Goal: Task Accomplishment & Management: Manage account settings

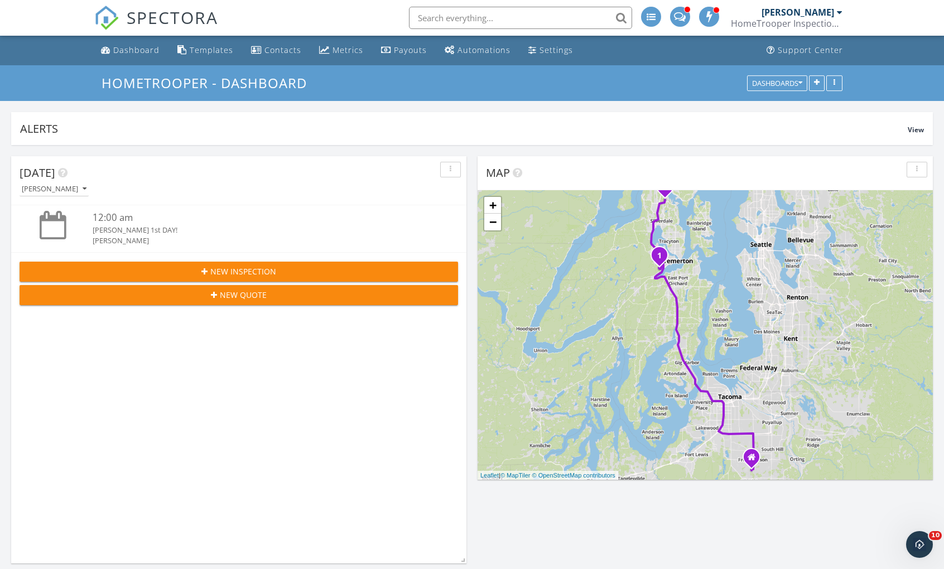
scroll to position [521, 0]
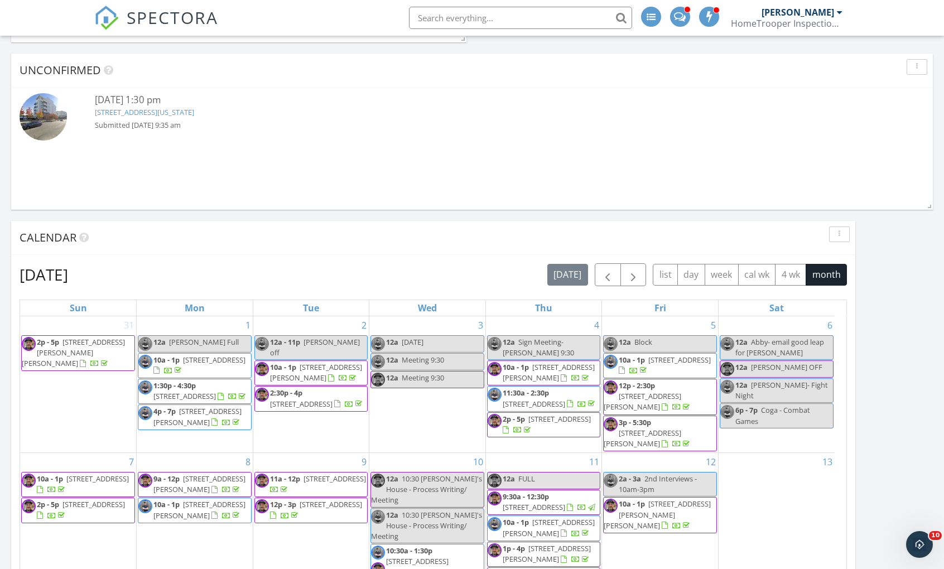
click at [129, 110] on link "[STREET_ADDRESS][US_STATE]" at bounding box center [144, 112] width 99 height 10
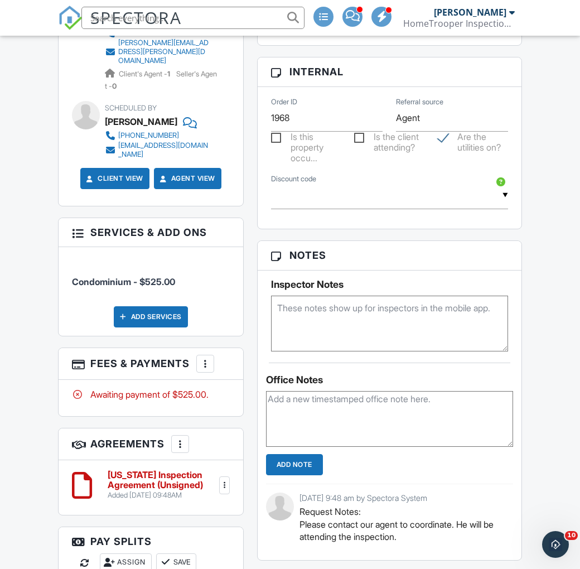
scroll to position [675, 0]
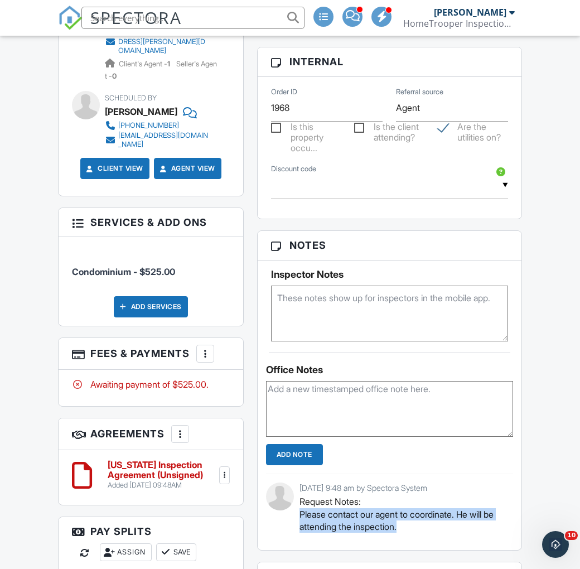
drag, startPoint x: 298, startPoint y: 513, endPoint x: 474, endPoint y: 533, distance: 177.5
click at [474, 533] on div "09/29/2025 9:48 am by Spectora System Request Notes: Please contact our agent t…" at bounding box center [389, 512] width 247 height 76
click at [426, 528] on p "Request Notes: Please contact our agent to coordinate. He will be attending the…" at bounding box center [402, 514] width 205 height 37
drag, startPoint x: 420, startPoint y: 522, endPoint x: 301, endPoint y: 516, distance: 119.0
click at [301, 516] on p "Request Notes: Please contact our agent to coordinate. He will be attending the…" at bounding box center [402, 514] width 205 height 37
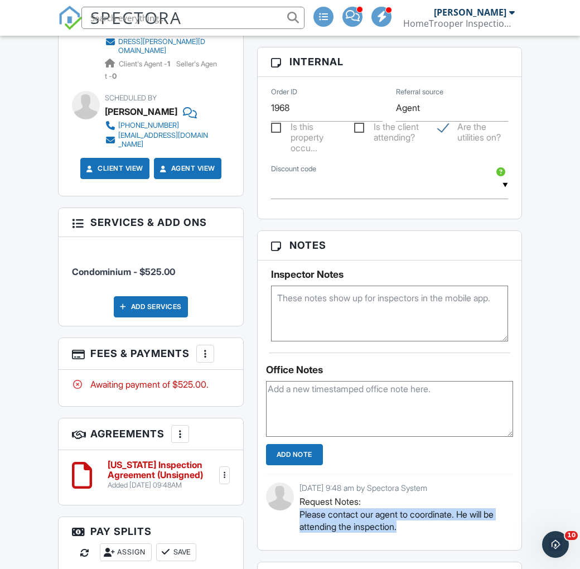
click at [285, 523] on div "09/29/2025 9:48 am by Spectora System Request Notes: Please contact our agent t…" at bounding box center [389, 512] width 247 height 76
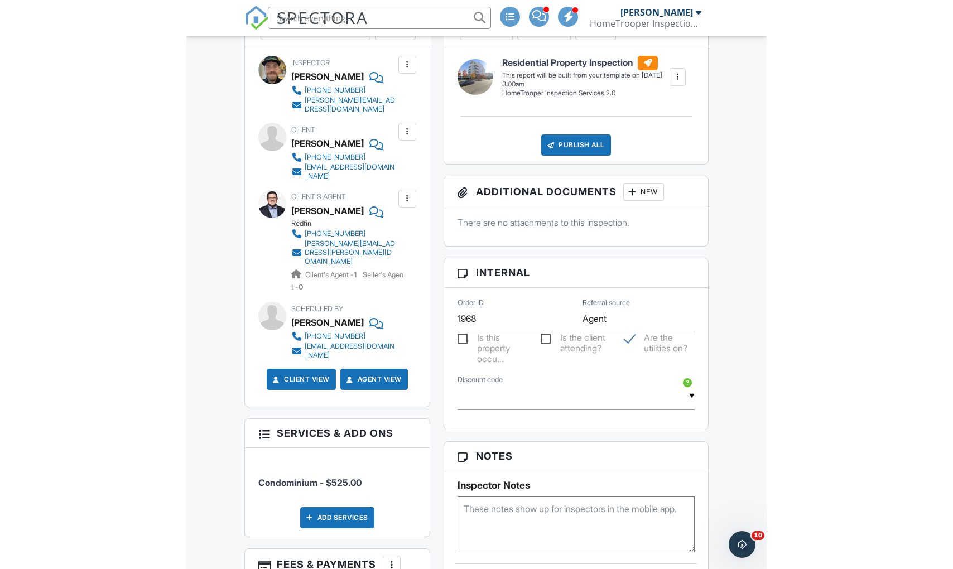
scroll to position [0, 0]
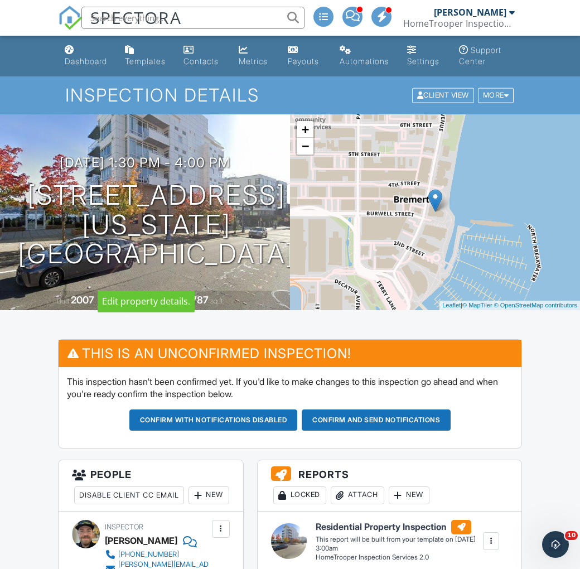
drag, startPoint x: 19, startPoint y: 181, endPoint x: 215, endPoint y: 262, distance: 212.3
click at [215, 262] on h1 "320 Washington Ave 604 Bremerton, WA 98337" at bounding box center [156, 225] width 277 height 88
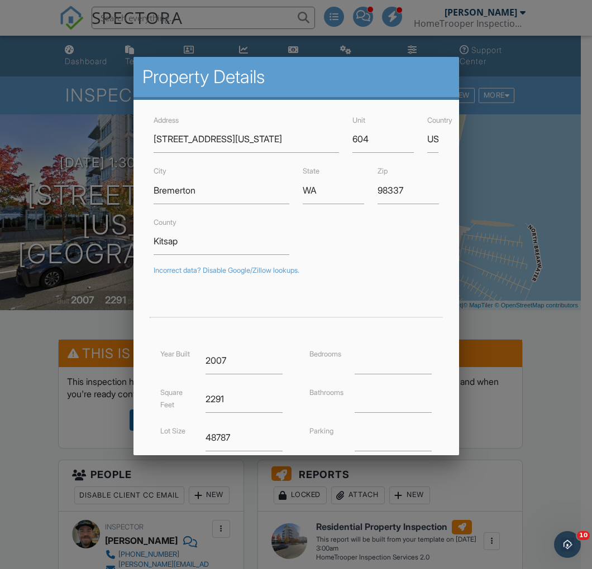
click at [26, 353] on div at bounding box center [296, 300] width 592 height 712
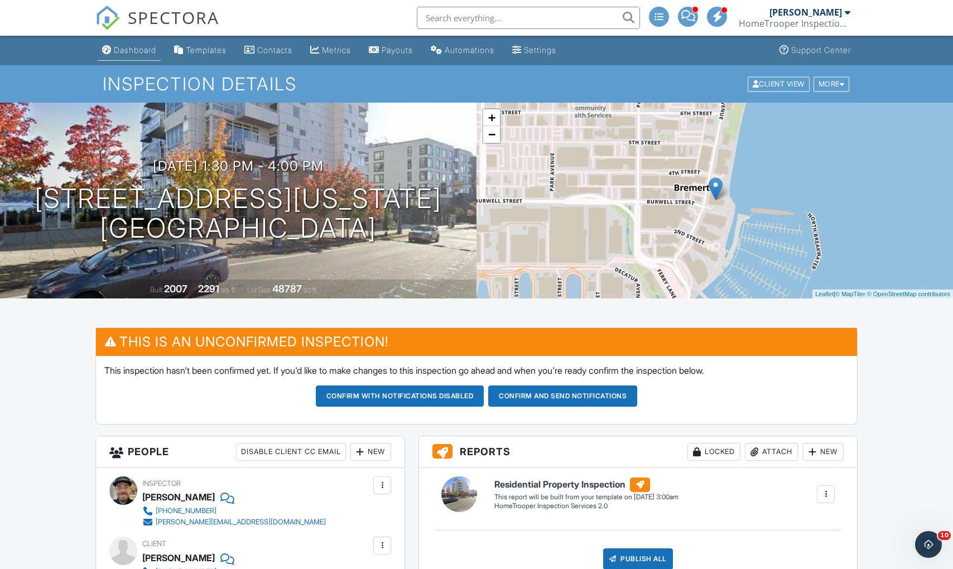
click at [137, 47] on div "Dashboard" at bounding box center [135, 49] width 42 height 9
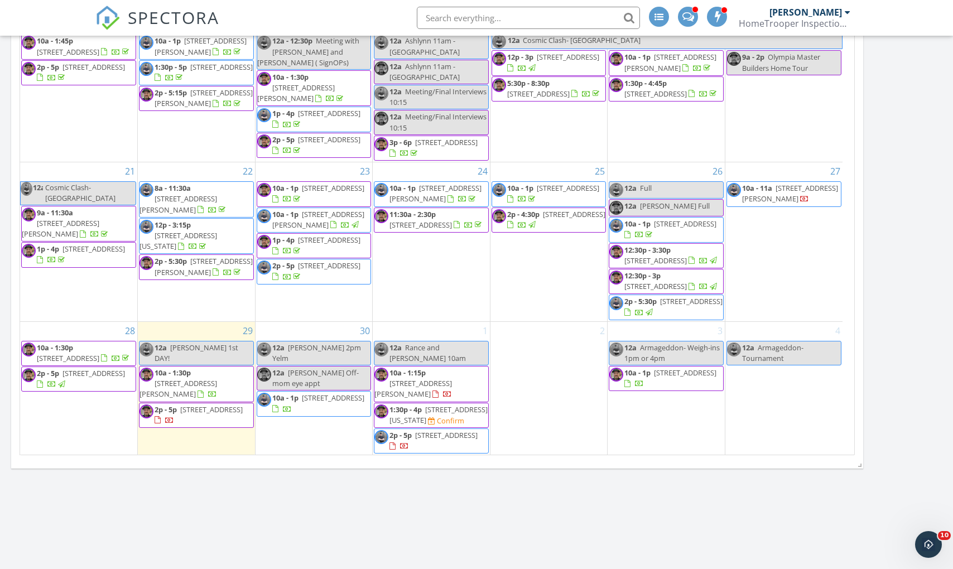
scroll to position [141, 0]
click at [315, 424] on div "30 12a Ashley 2pm Yelm 12a Morgan Off- mom eye appt 10a - 1p 21662 SE 283rd St,…" at bounding box center [314, 388] width 117 height 133
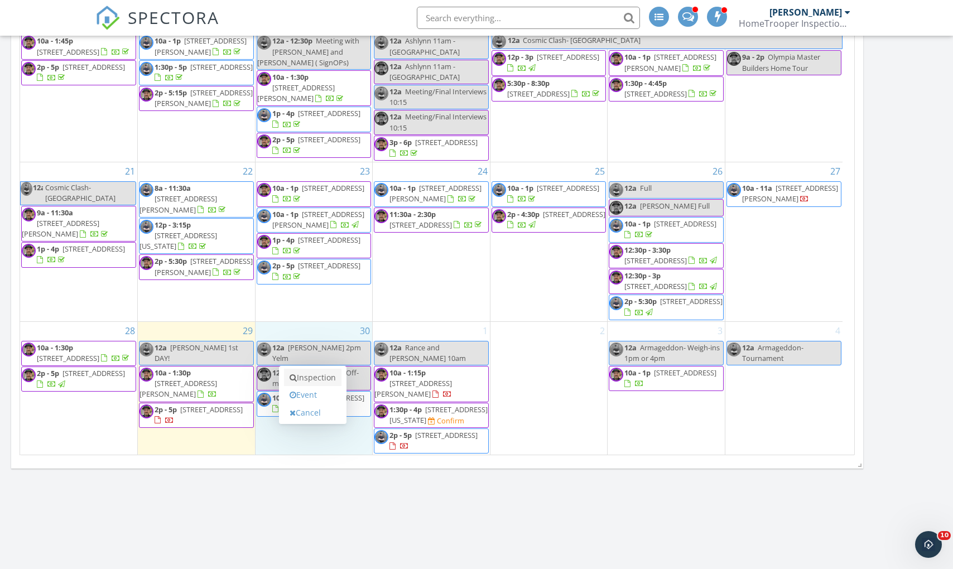
click at [321, 375] on link "Inspection" at bounding box center [312, 378] width 57 height 18
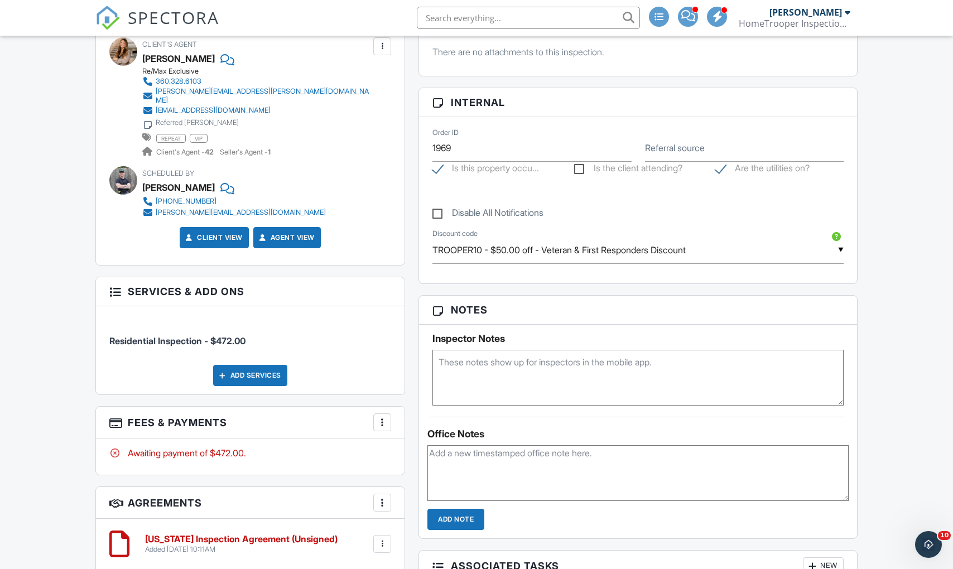
scroll to position [916, 0]
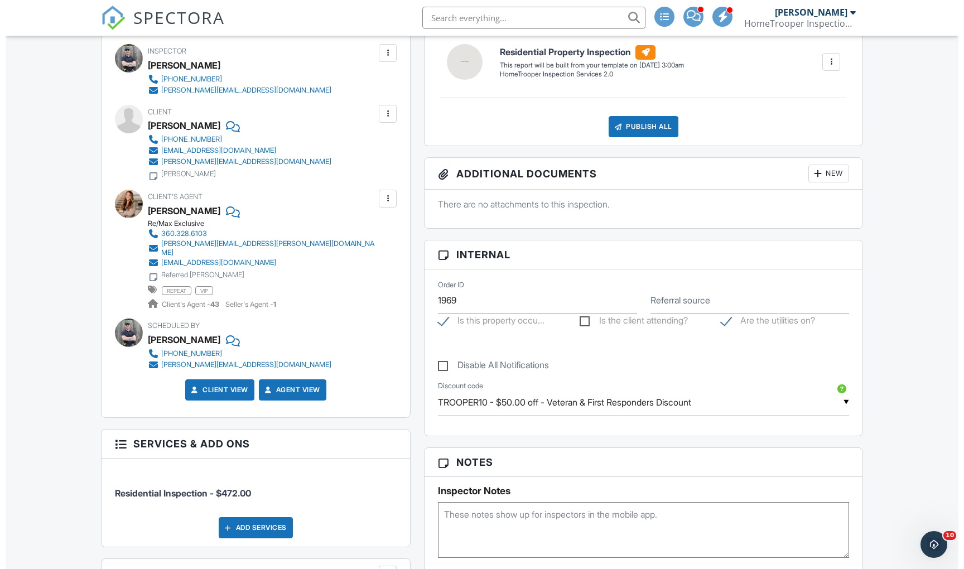
scroll to position [321, 0]
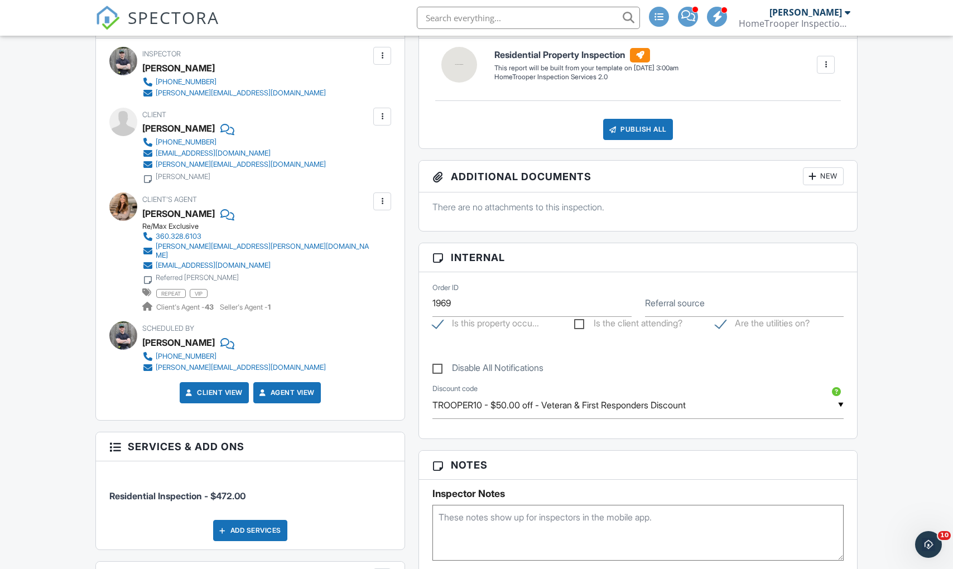
click at [375, 112] on div at bounding box center [382, 117] width 18 height 18
click at [351, 155] on li "Edit" at bounding box center [356, 151] width 57 height 28
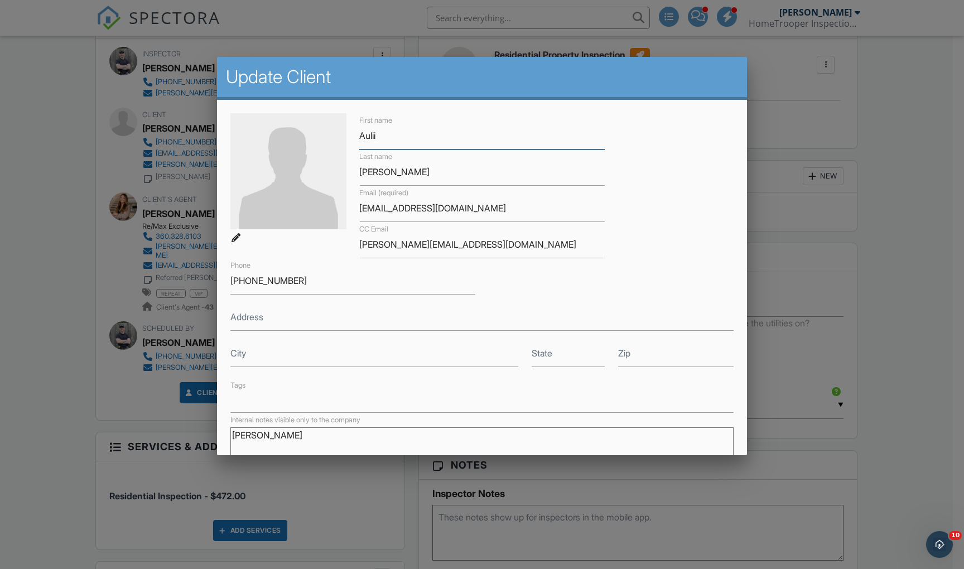
drag, startPoint x: 378, startPoint y: 128, endPoint x: 398, endPoint y: 141, distance: 23.1
click at [387, 137] on input "Aulii" at bounding box center [481, 135] width 245 height 27
click at [396, 130] on input "Aulii" at bounding box center [481, 135] width 245 height 27
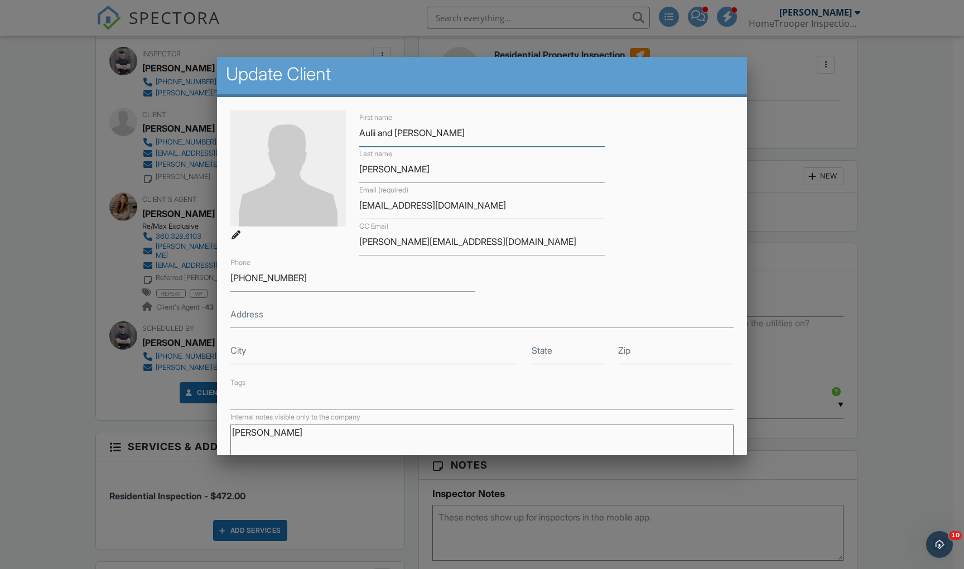
scroll to position [157, 0]
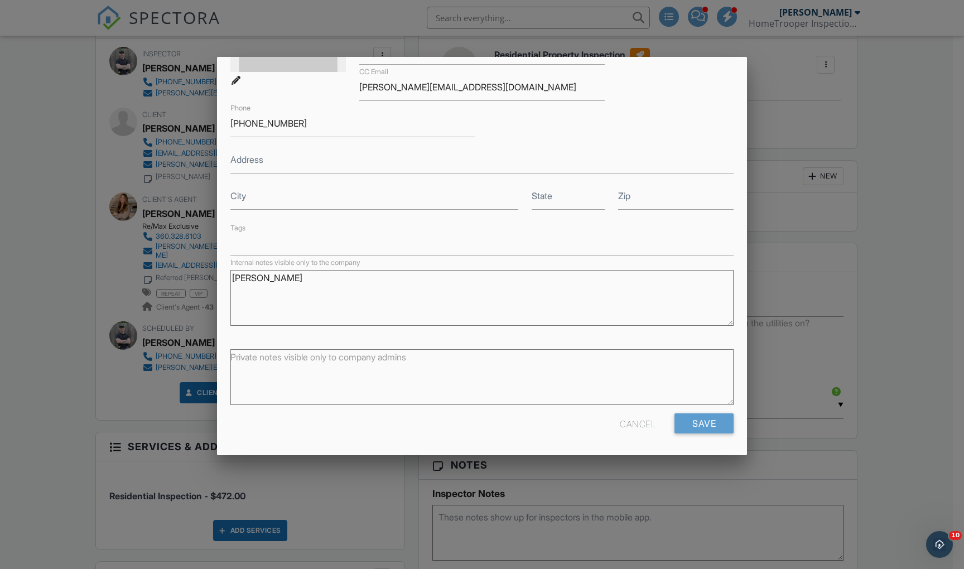
type input "Aulii and [PERSON_NAME]"
drag, startPoint x: 306, startPoint y: 279, endPoint x: 208, endPoint y: 280, distance: 98.8
click at [209, 280] on body "SPECTORA Bryan Zionskowski HomeTrooper Inspection Services Role: Inspector Dash…" at bounding box center [476, 493] width 953 height 1629
click at [714, 430] on input "Save" at bounding box center [704, 424] width 59 height 20
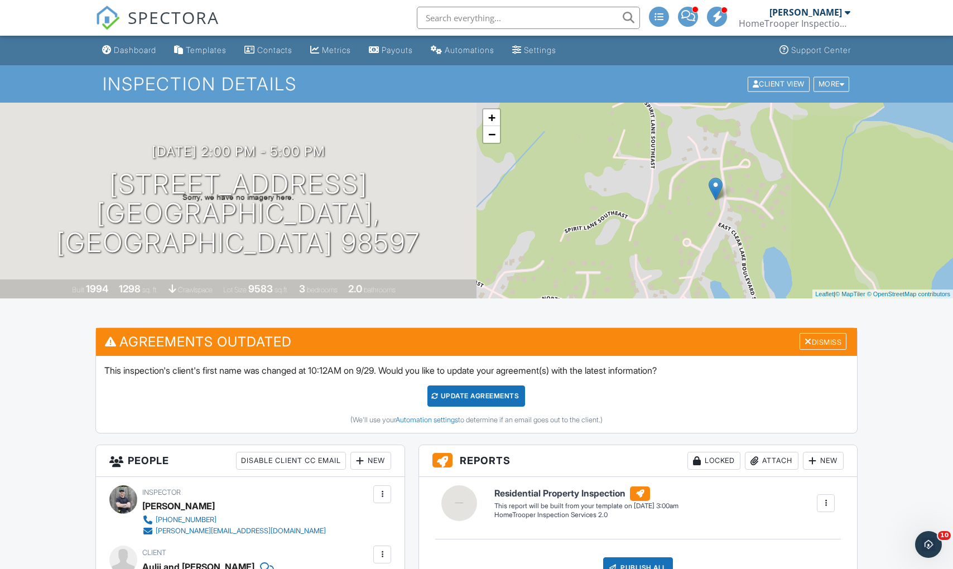
click at [462, 400] on div "Update Agreements" at bounding box center [477, 396] width 98 height 21
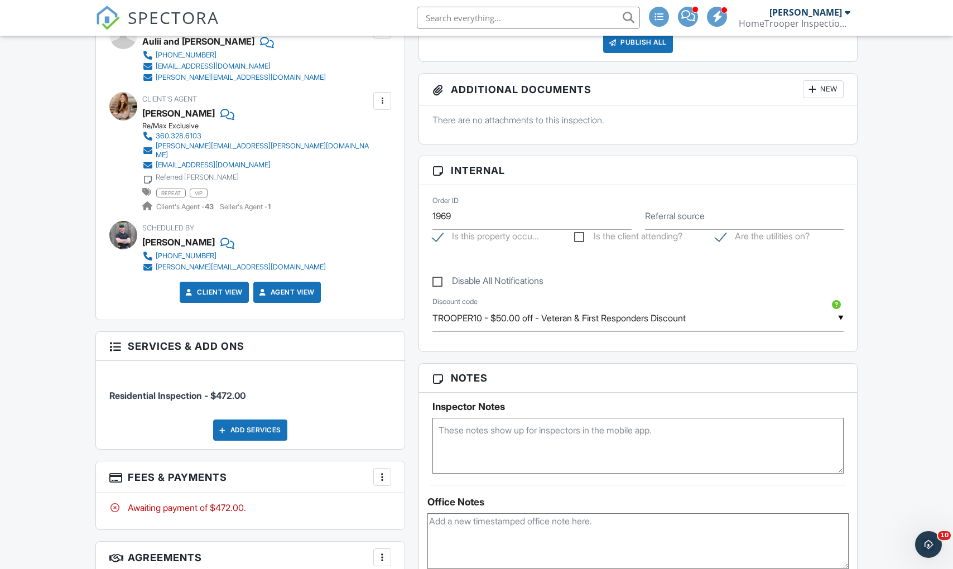
scroll to position [436, 0]
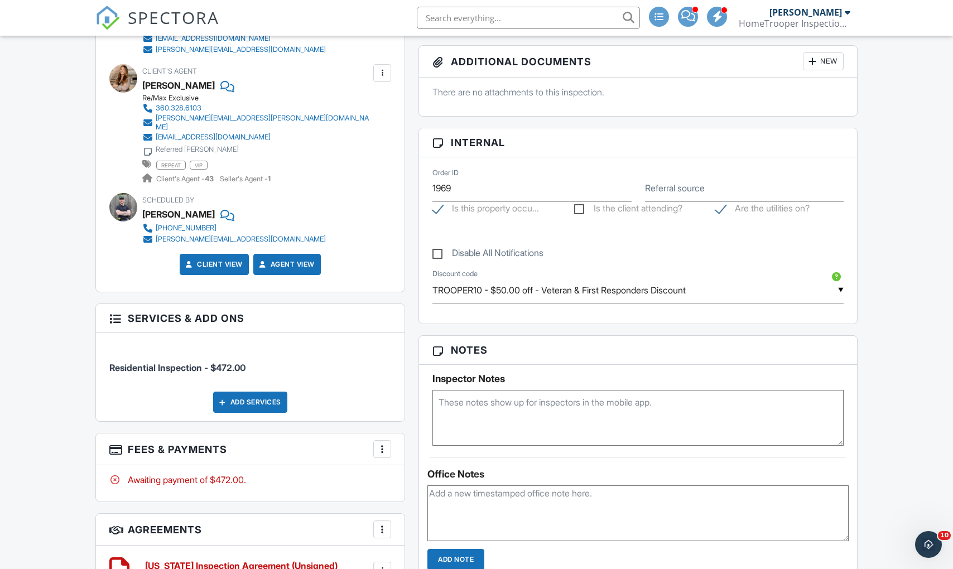
drag, startPoint x: 269, startPoint y: 356, endPoint x: 99, endPoint y: 363, distance: 169.8
click at [99, 363] on div "Residential Inspection - $472.00 Add Services" at bounding box center [250, 377] width 309 height 88
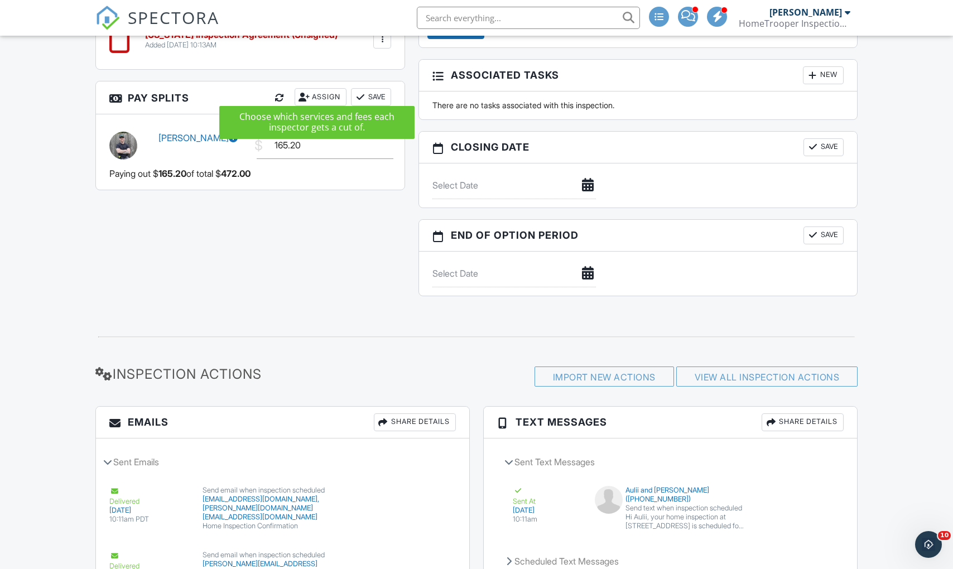
scroll to position [1193, 0]
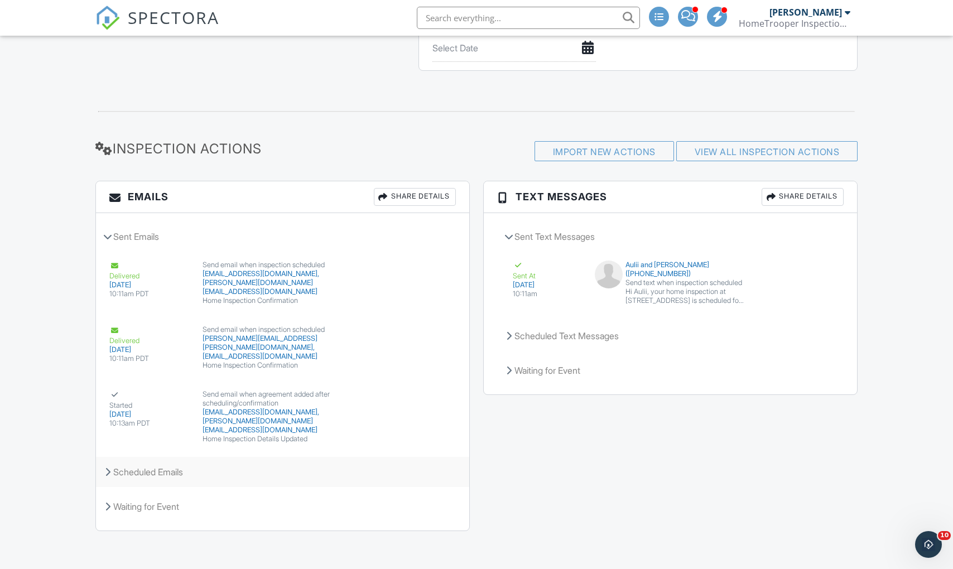
click at [188, 479] on div "Scheduled Emails" at bounding box center [282, 472] width 373 height 30
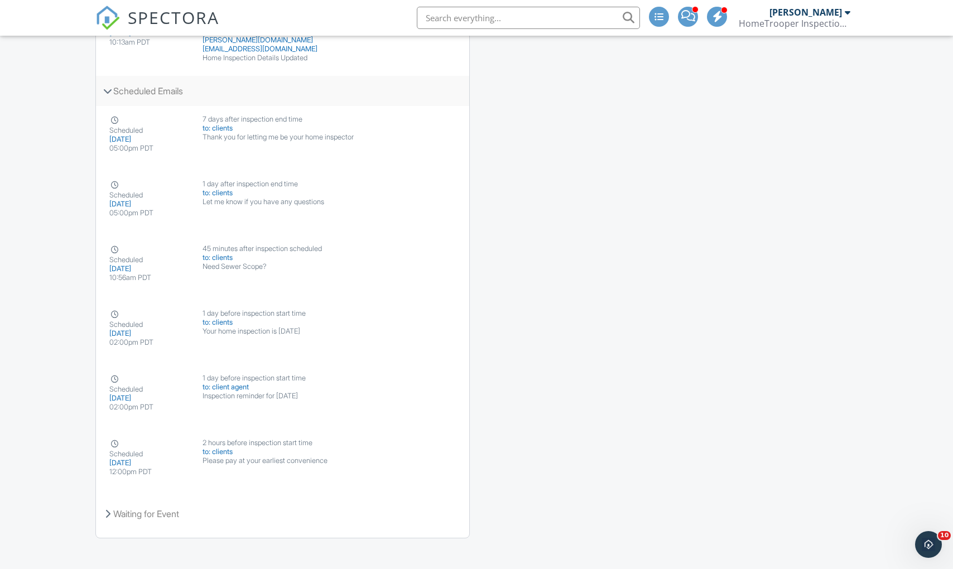
scroll to position [1584, 0]
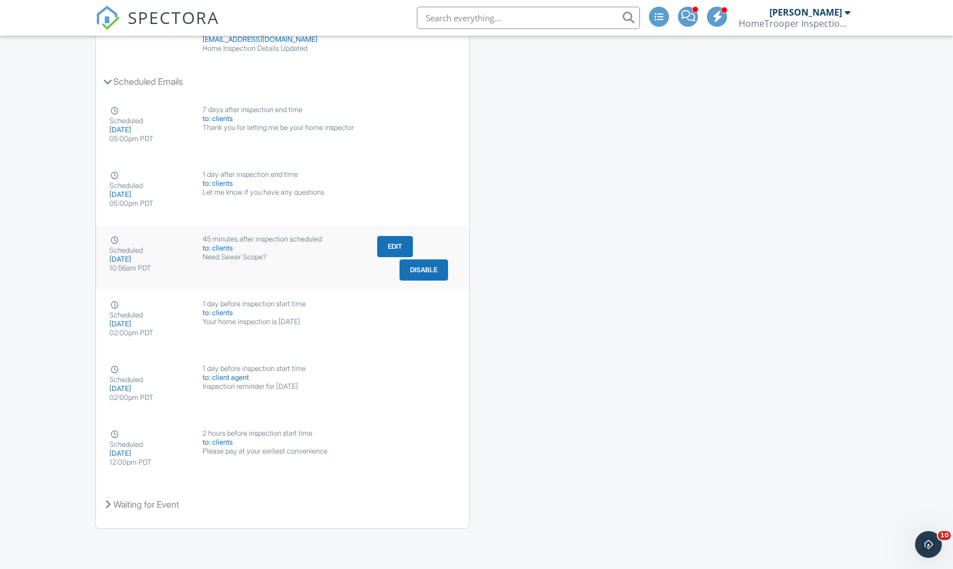
click at [432, 270] on button "Disable" at bounding box center [424, 270] width 49 height 21
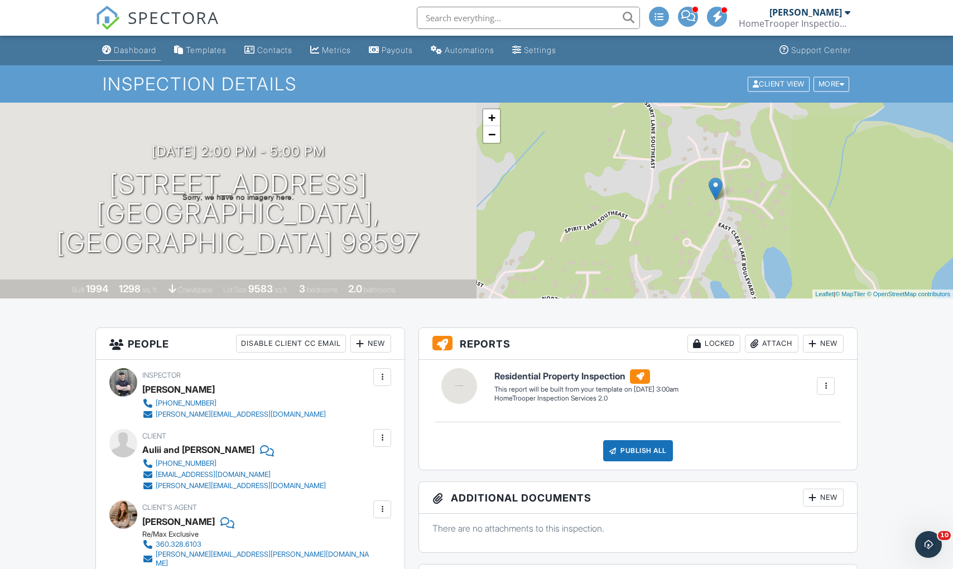
click at [145, 57] on link "Dashboard" at bounding box center [129, 50] width 63 height 21
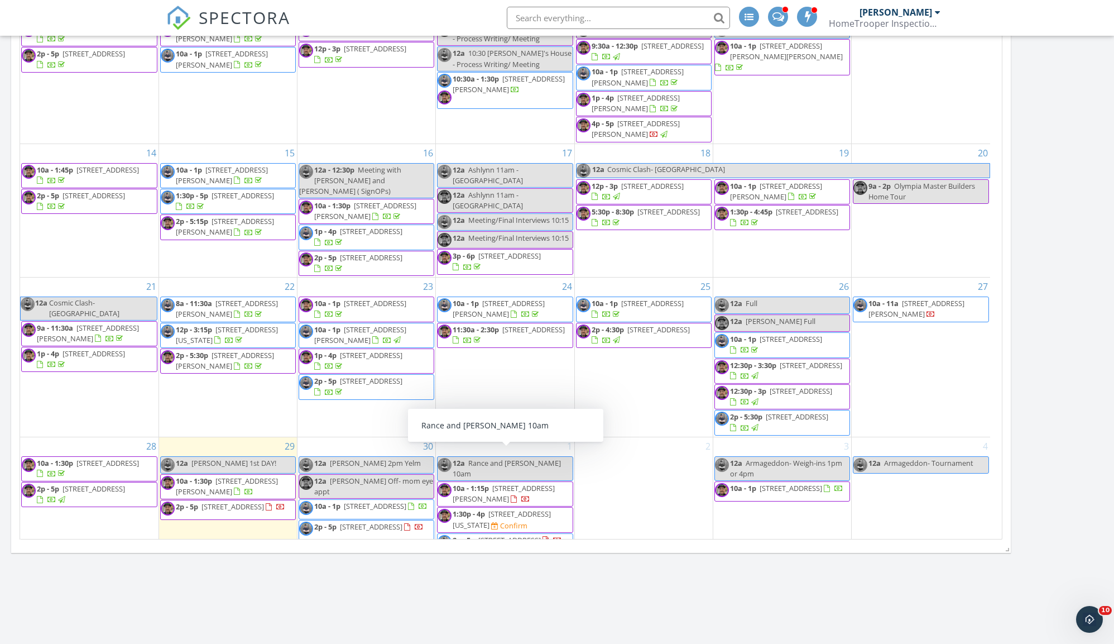
scroll to position [958, 0]
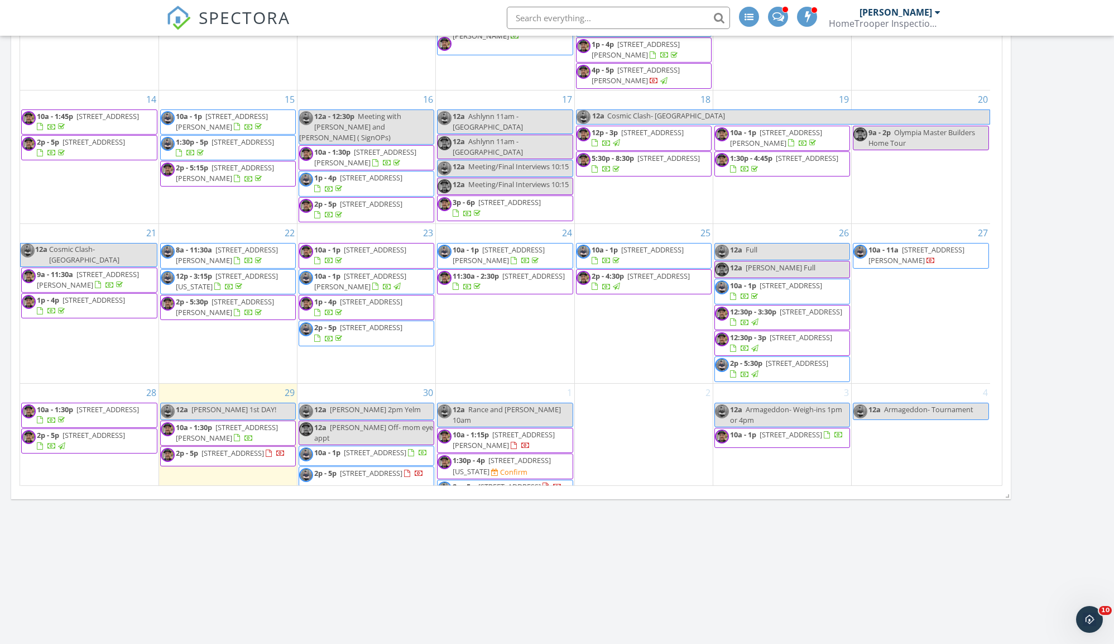
click at [460, 565] on div "[DATE] [PERSON_NAME] 12:00 am [PERSON_NAME] 1st DAY! [PERSON_NAME] New Inspecti…" at bounding box center [557, 71] width 1114 height 1769
click at [953, 364] on div "[DATE] [PERSON_NAME] 12:00 am [PERSON_NAME] 1st DAY! [PERSON_NAME] New Inspecti…" at bounding box center [557, 71] width 1114 height 1769
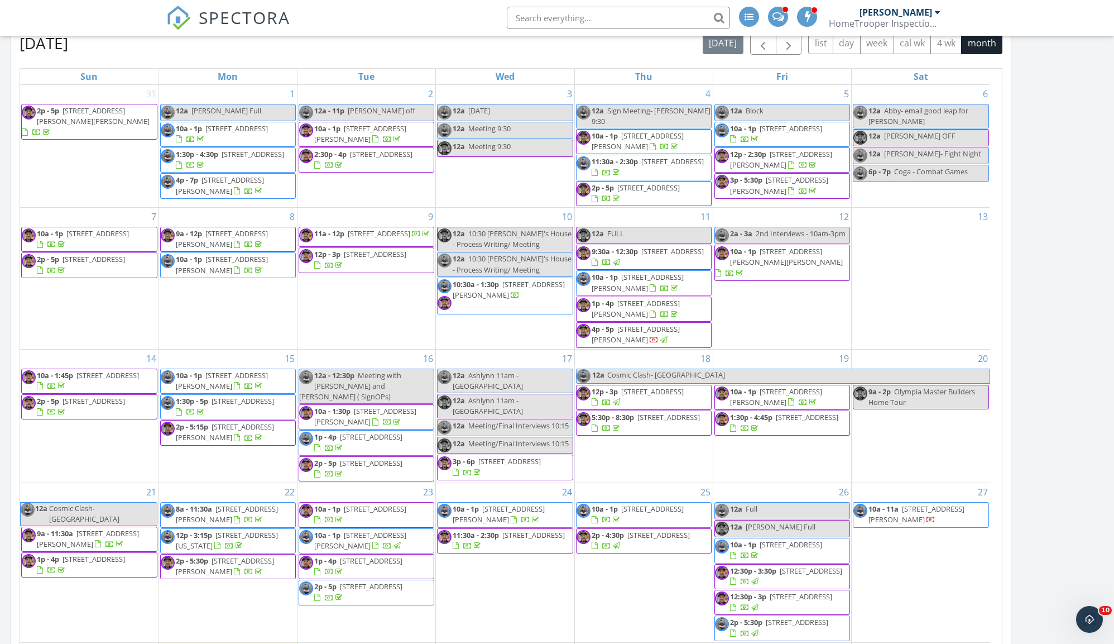
scroll to position [632, 0]
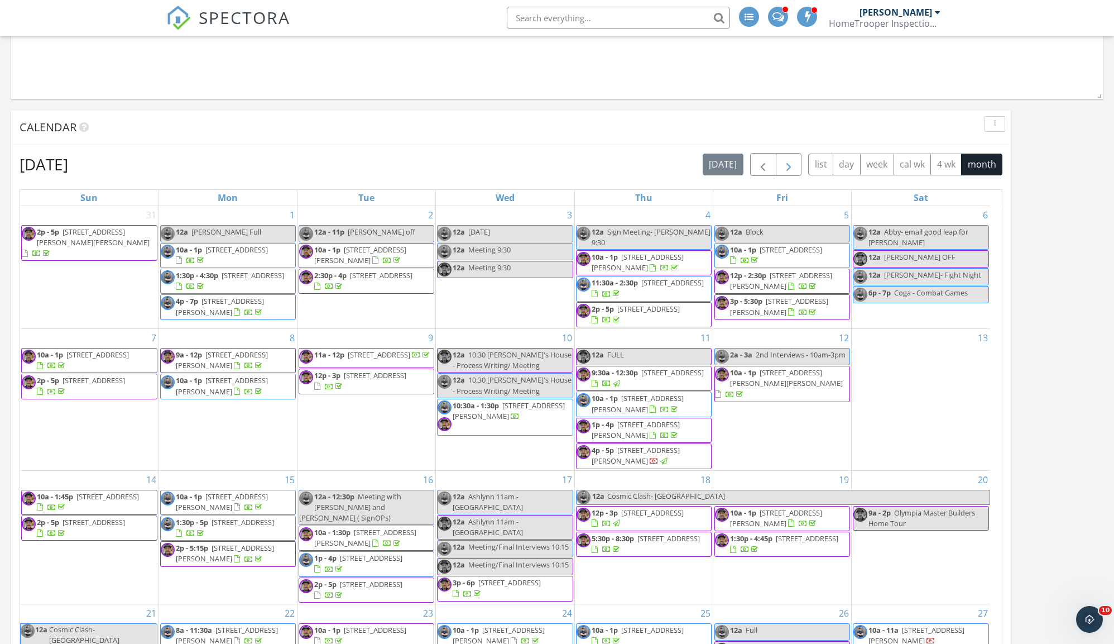
click at [789, 164] on span "button" at bounding box center [788, 164] width 13 height 13
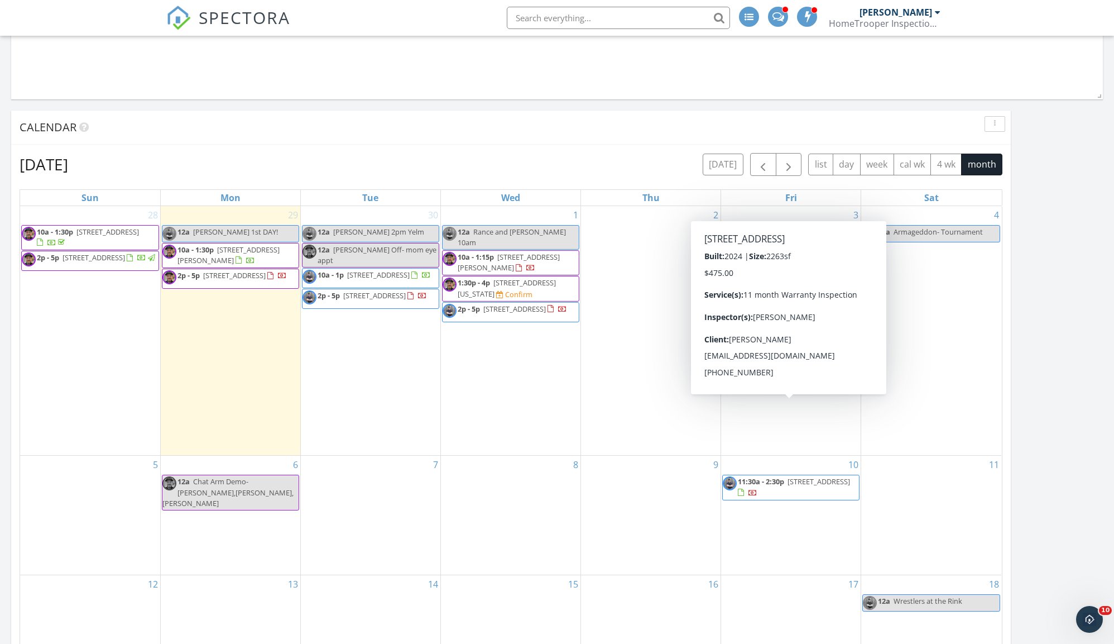
click at [953, 285] on div "Today Bryan Zionskowski 12:00 am Ashlynn 1st DAY! Bryan Zionskowski New Inspect…" at bounding box center [557, 397] width 1114 height 1769
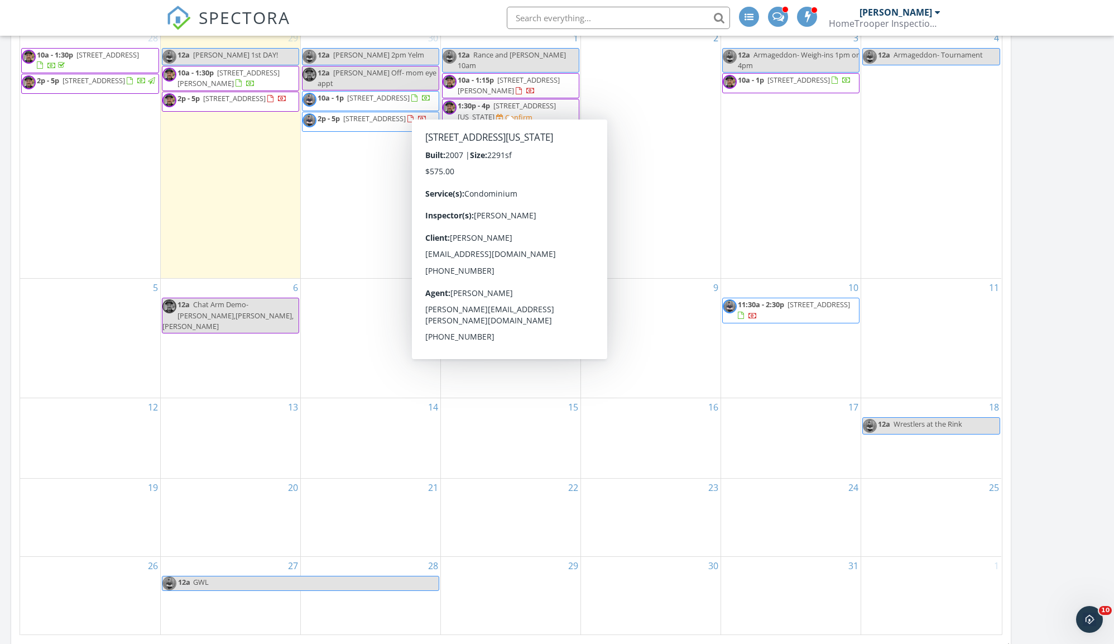
scroll to position [720, 0]
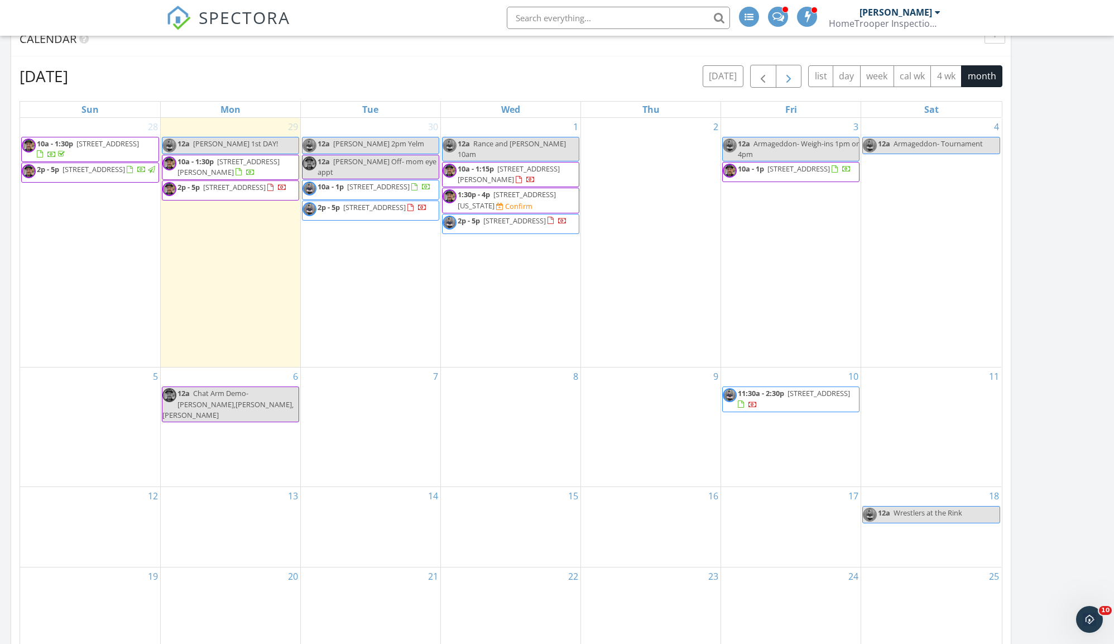
click at [787, 79] on span "button" at bounding box center [788, 76] width 13 height 13
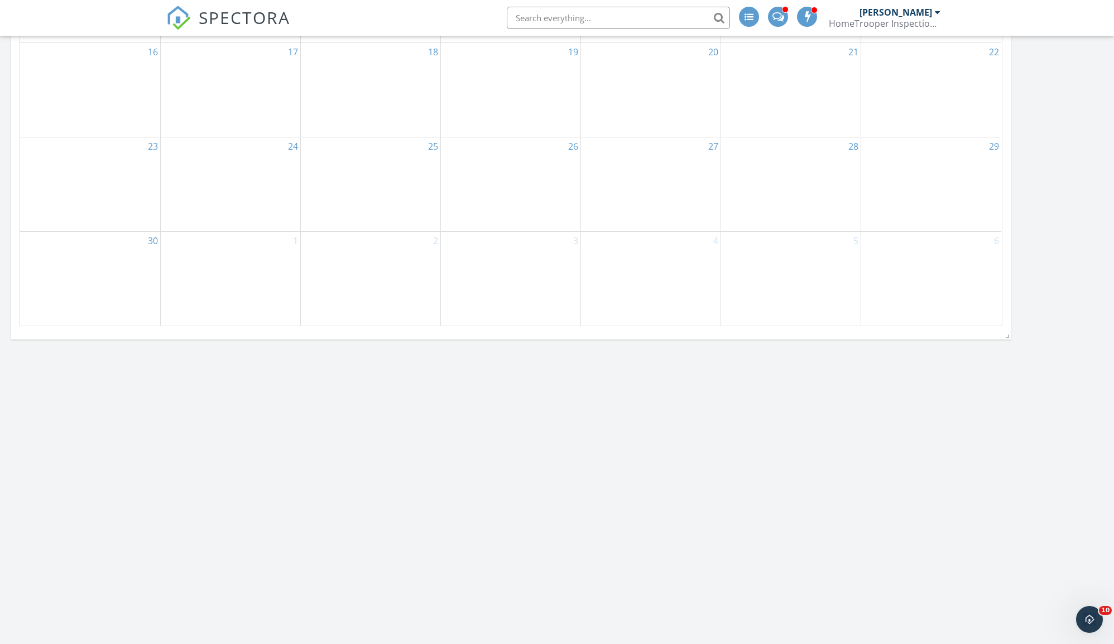
scroll to position [429, 0]
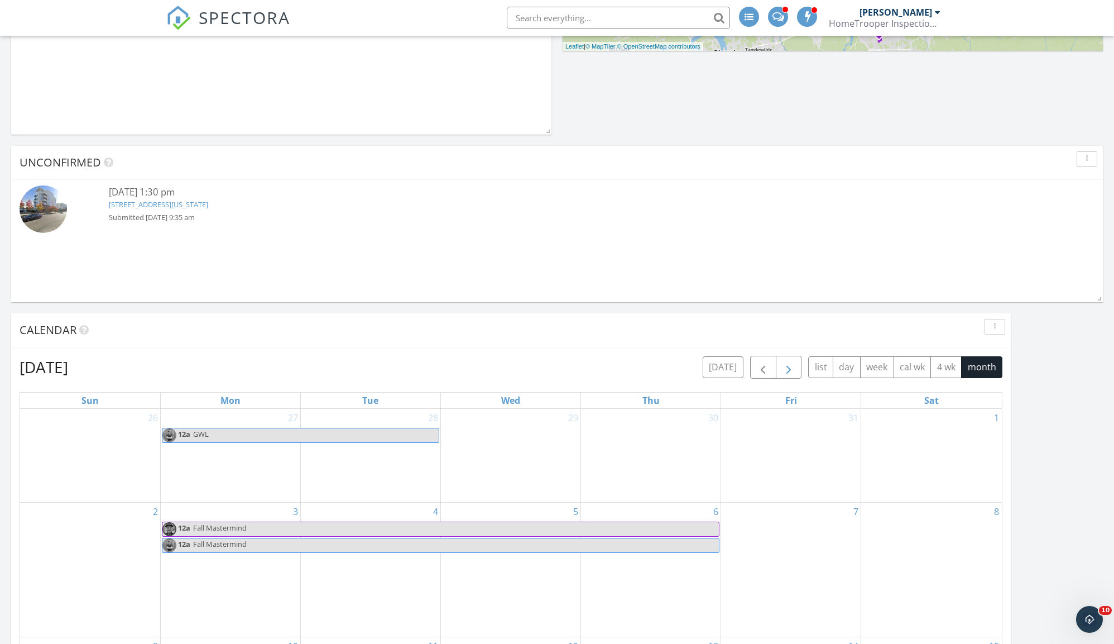
click at [786, 364] on span "button" at bounding box center [788, 367] width 13 height 13
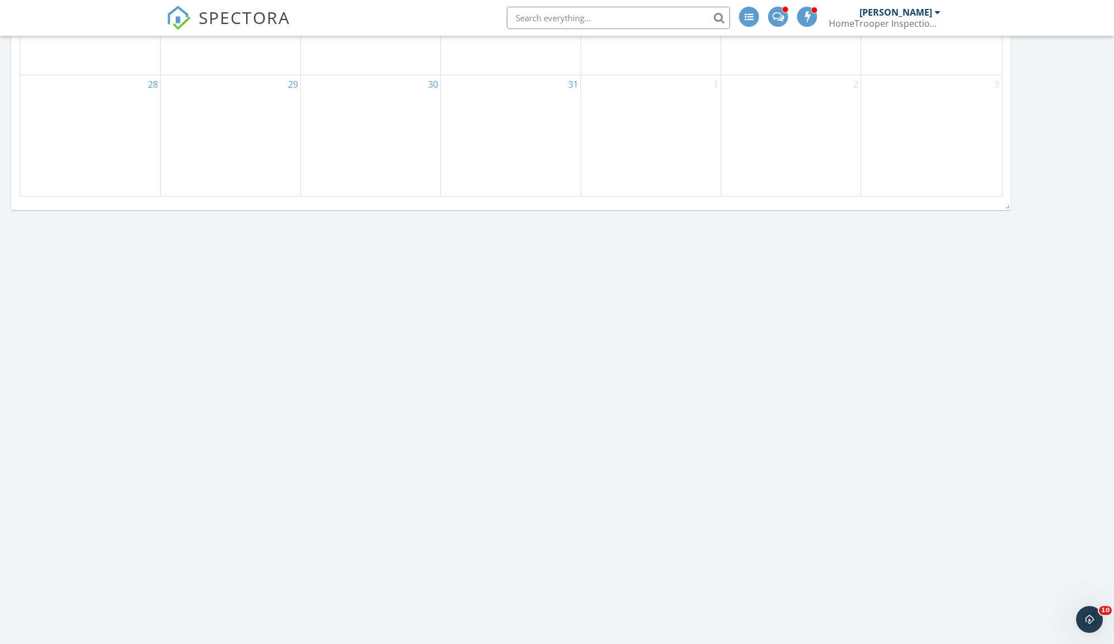
scroll to position [739, 0]
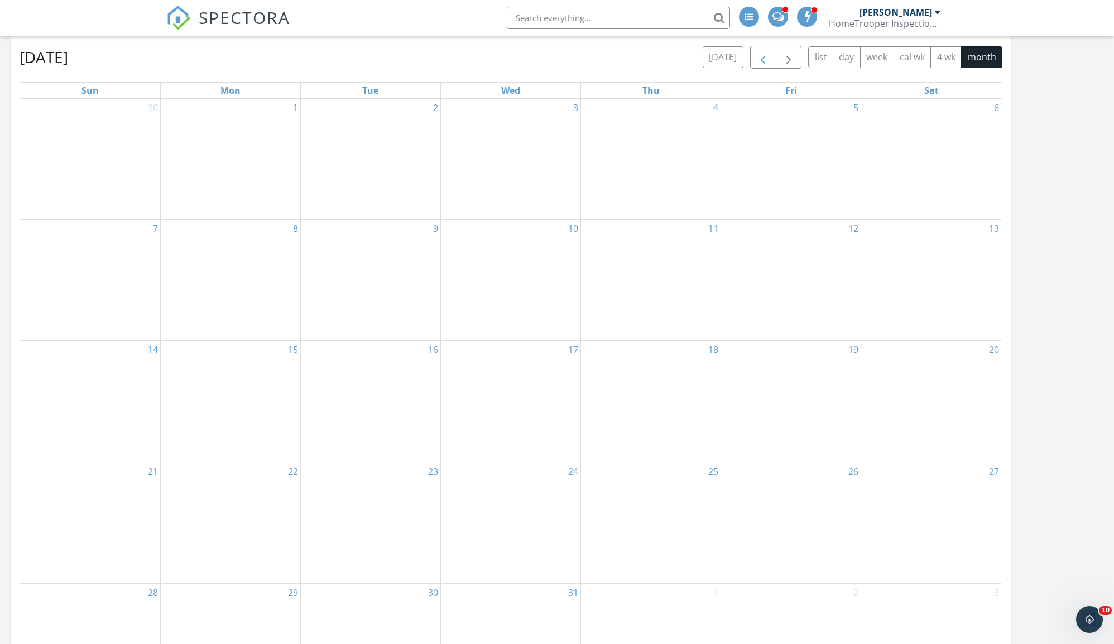
click at [759, 49] on button "button" at bounding box center [763, 57] width 26 height 23
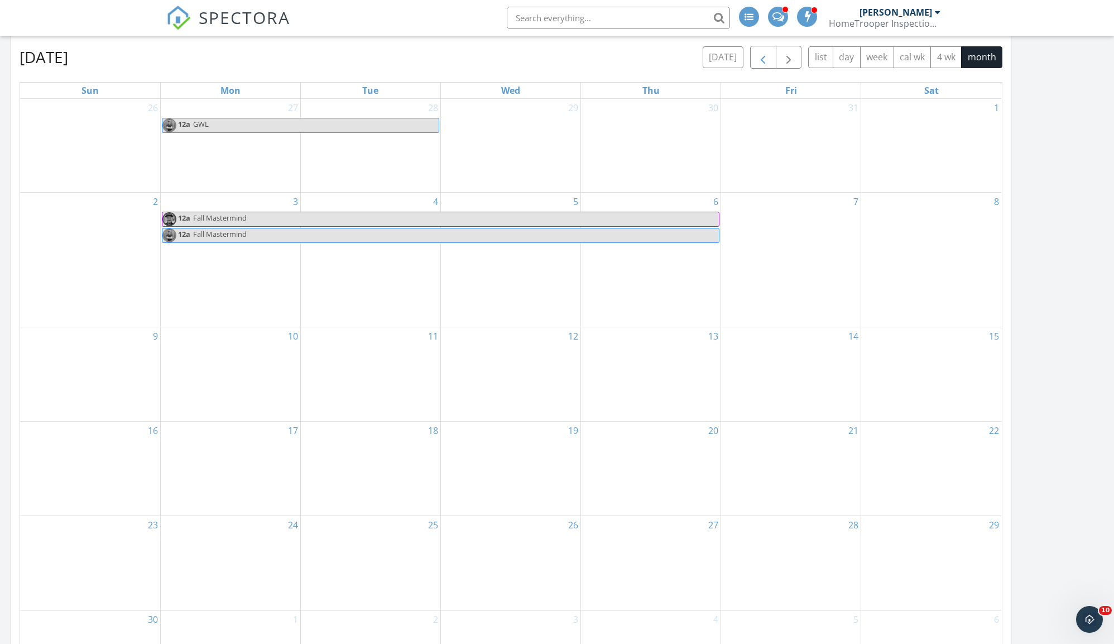
click at [759, 49] on button "button" at bounding box center [763, 57] width 26 height 23
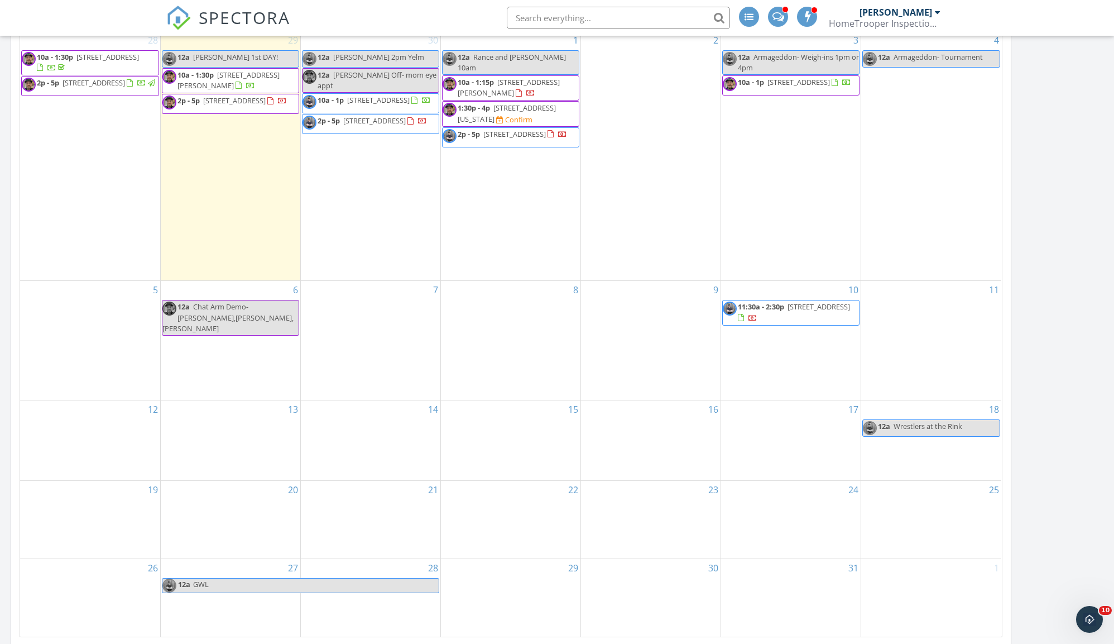
scroll to position [832, 0]
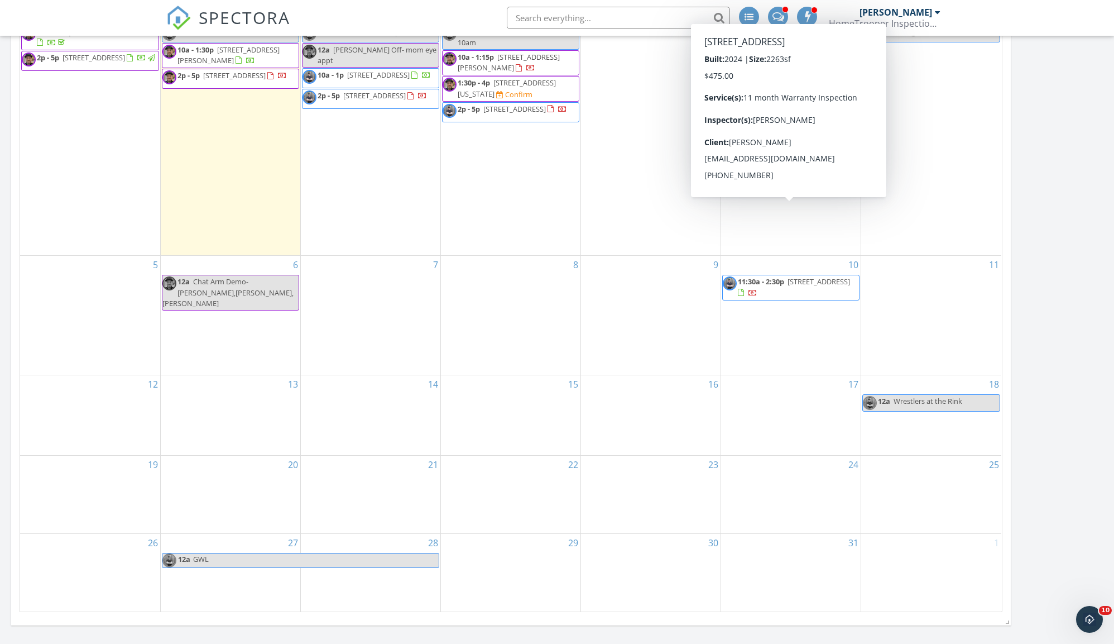
click at [790, 276] on span "10353 Balto Rd NW, Bremerton 98311" at bounding box center [819, 281] width 63 height 10
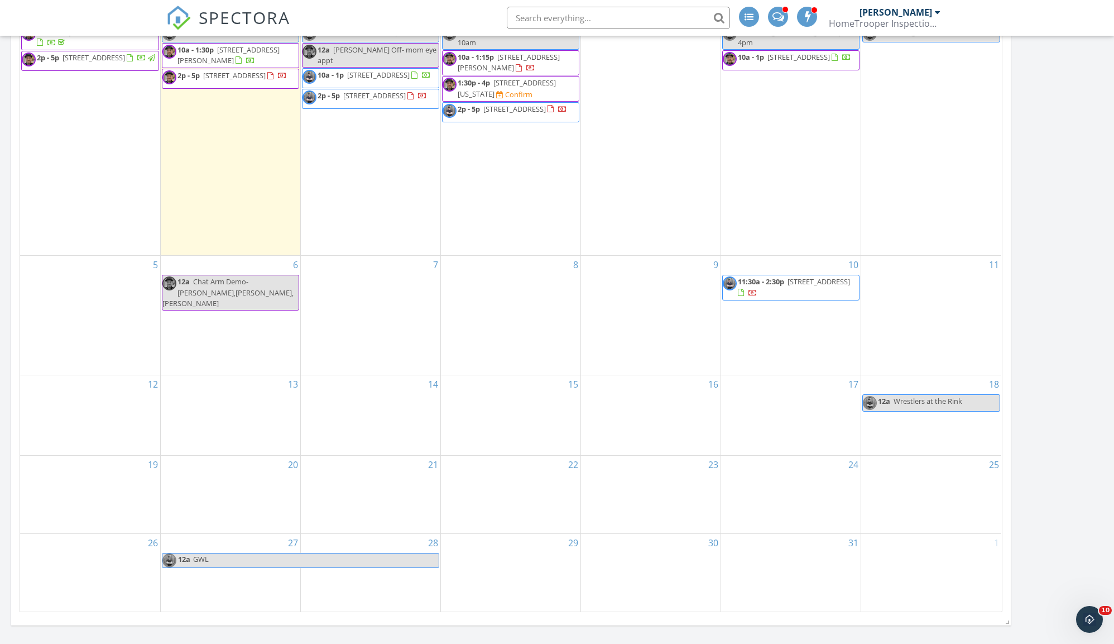
scroll to position [663, 0]
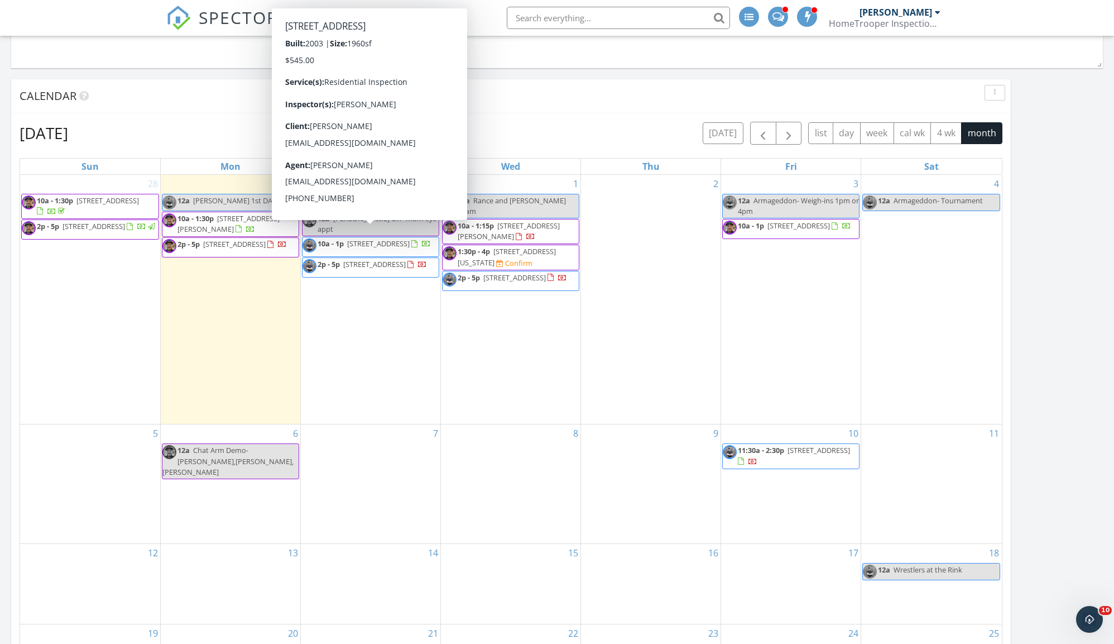
click at [577, 25] on input "text" at bounding box center [618, 18] width 223 height 22
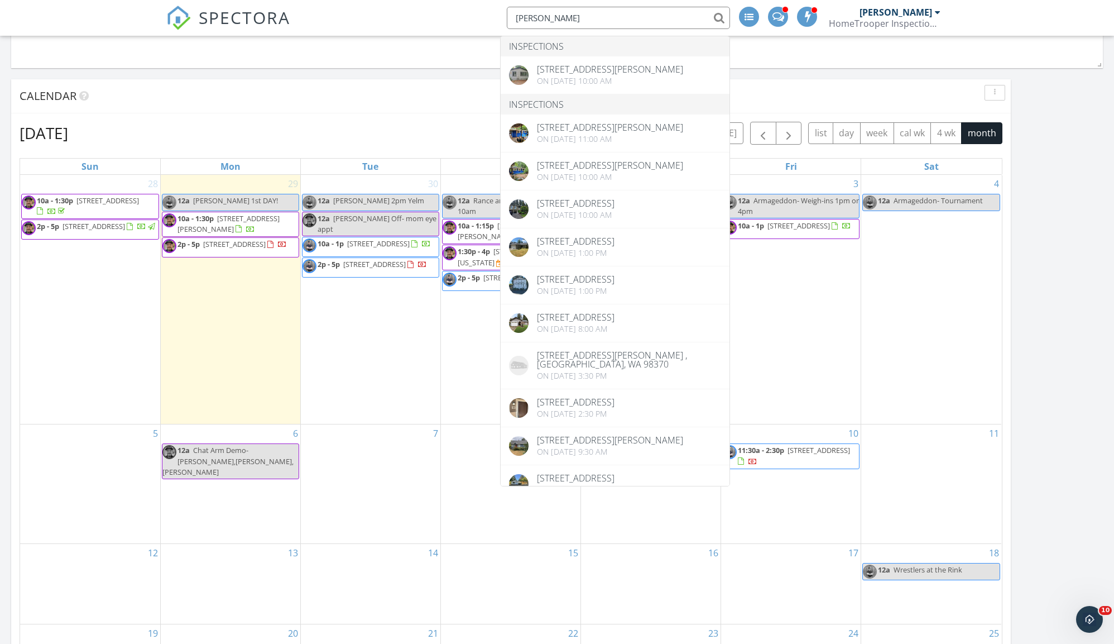
type input "Eric"
drag, startPoint x: 577, startPoint y: 25, endPoint x: 653, endPoint y: 88, distance: 99.1
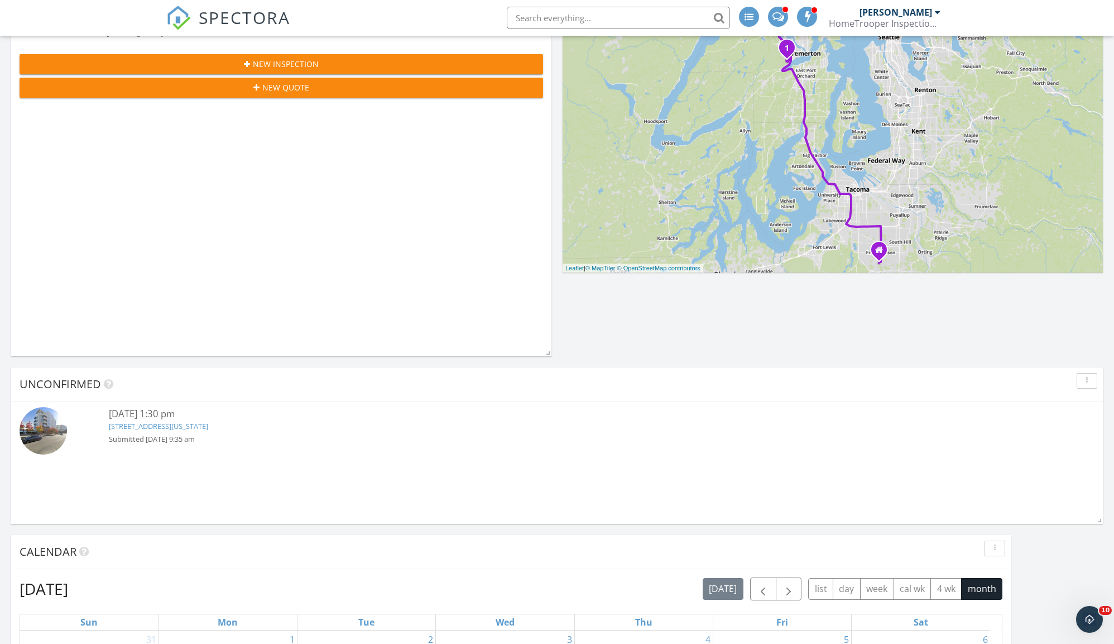
scroll to position [420, 0]
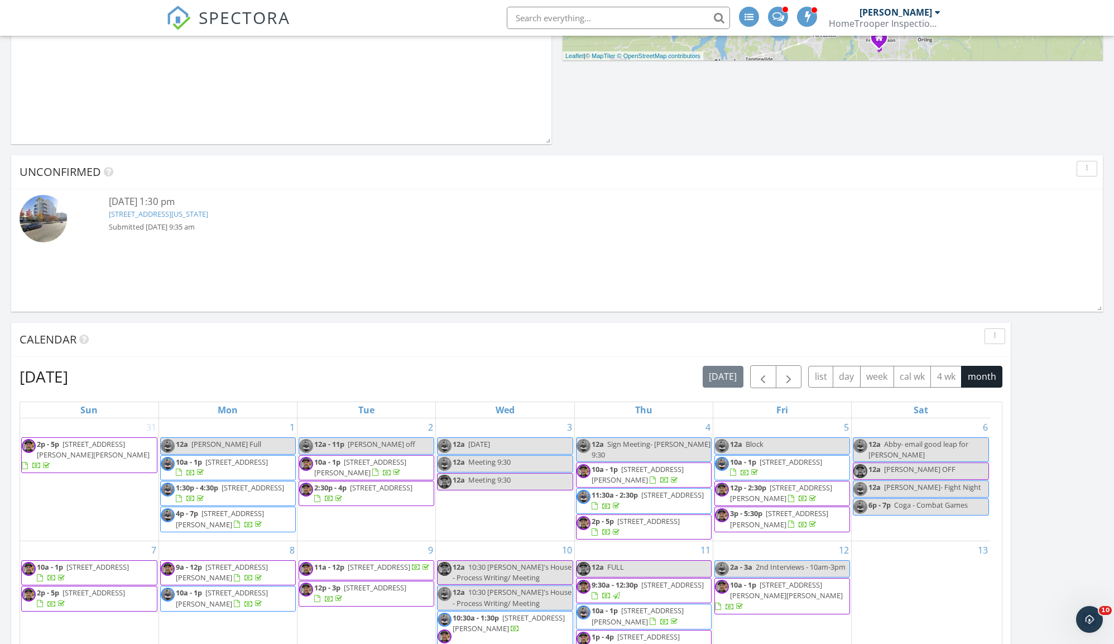
click at [208, 214] on link "[STREET_ADDRESS][US_STATE]" at bounding box center [158, 214] width 99 height 10
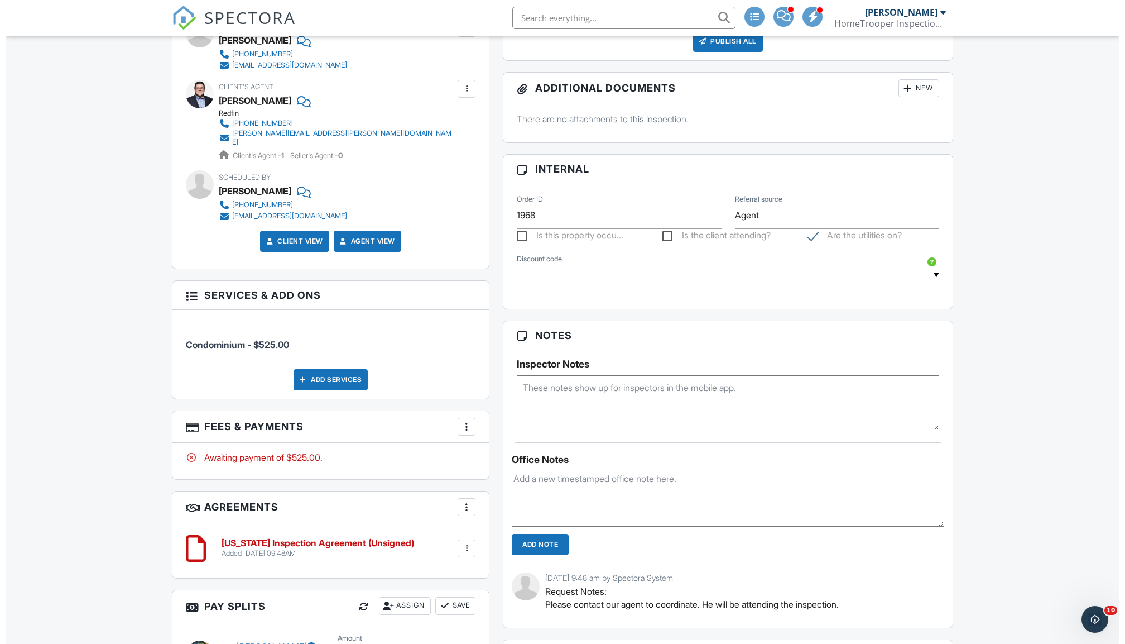
scroll to position [676, 0]
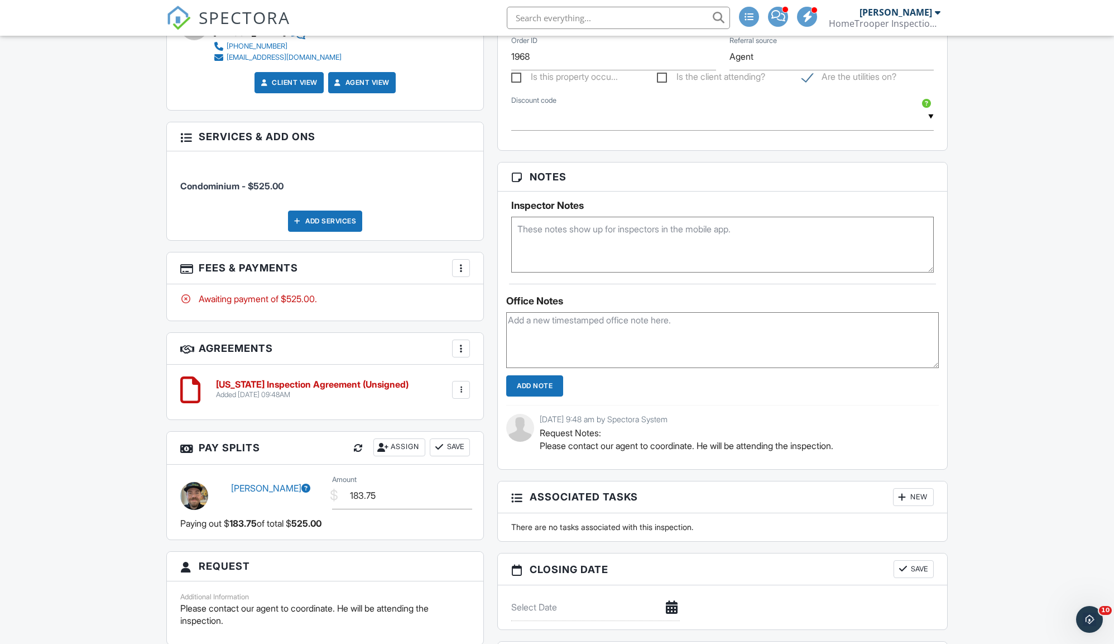
click at [465, 262] on div at bounding box center [460, 267] width 11 height 11
click at [498, 293] on li "Edit Fees & Payments" at bounding box center [517, 301] width 117 height 28
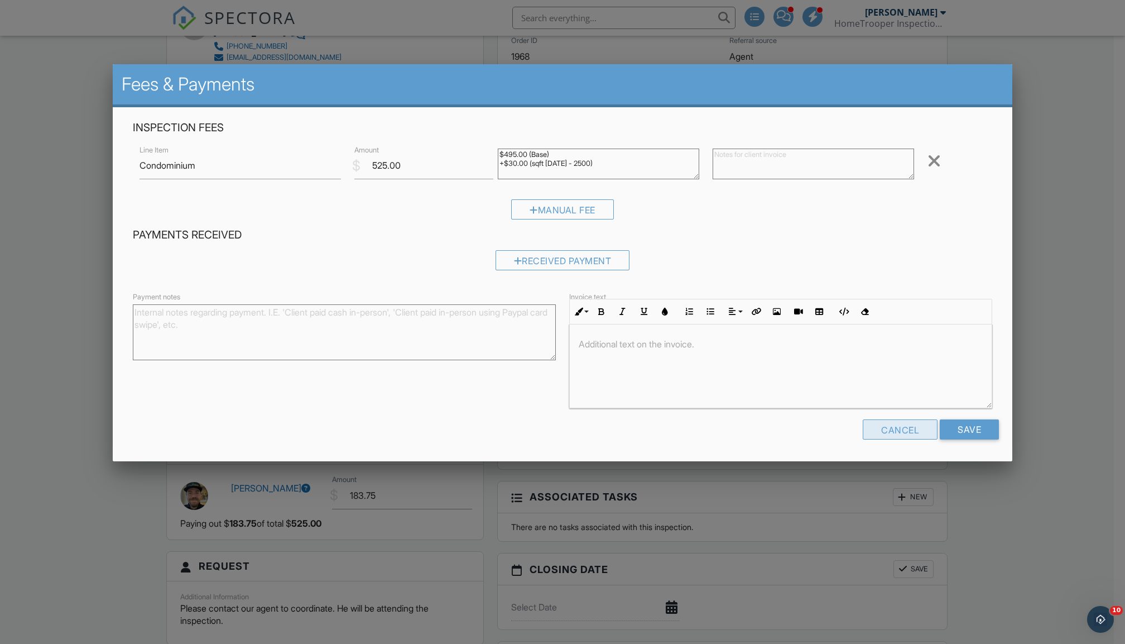
click at [897, 422] on div "Cancel" at bounding box center [900, 429] width 75 height 20
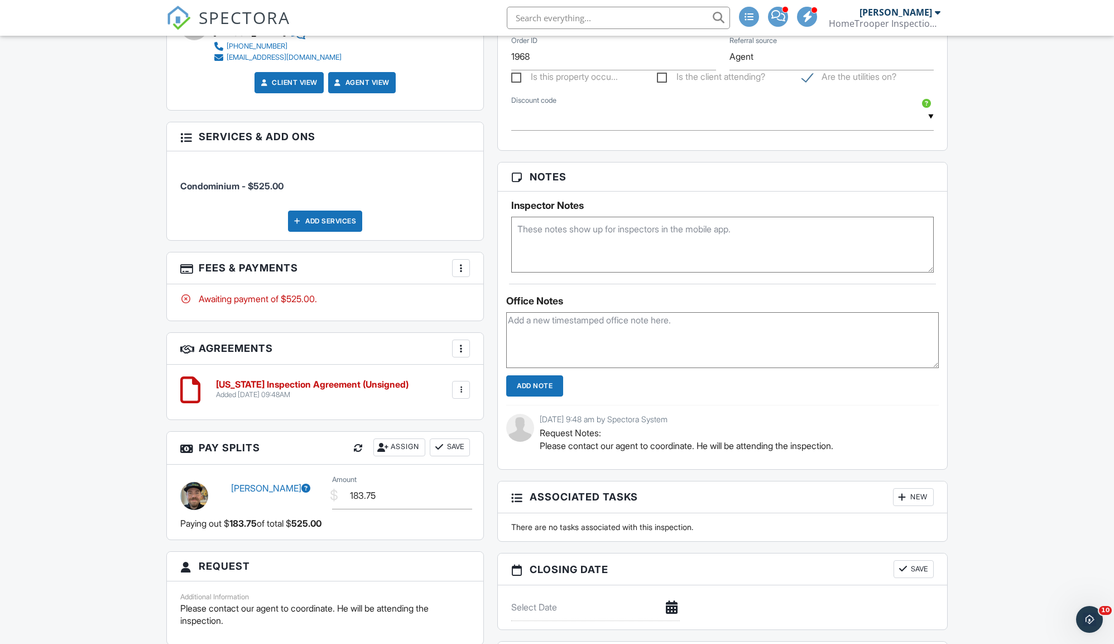
click at [468, 260] on div "More" at bounding box center [461, 268] width 18 height 18
click at [497, 320] on li "Add Services" at bounding box center [517, 329] width 117 height 28
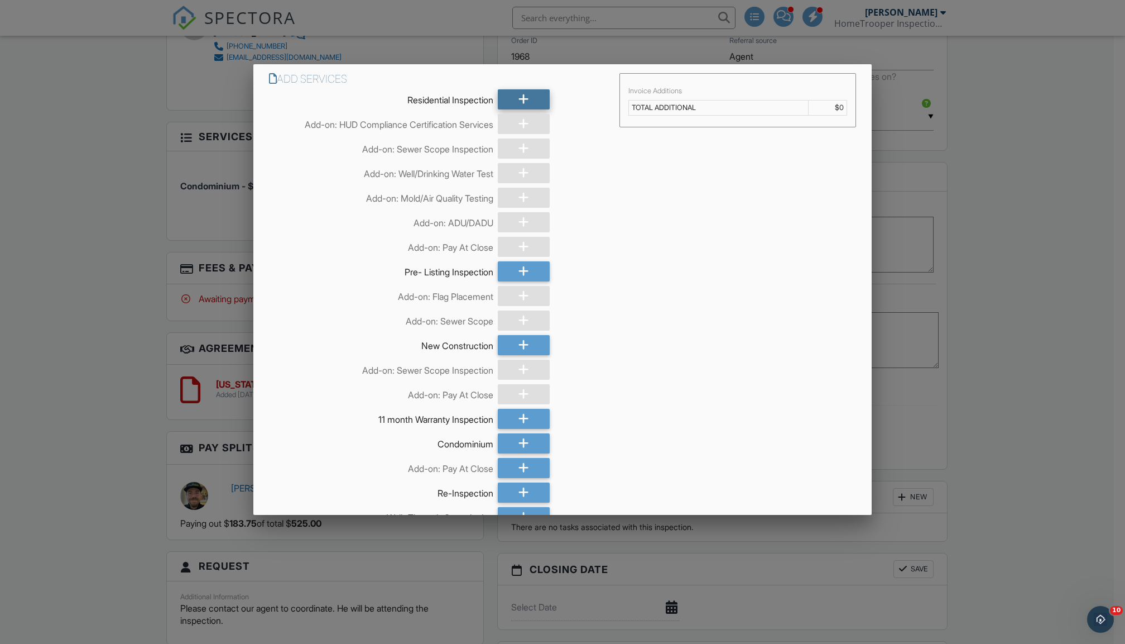
click at [521, 100] on icon at bounding box center [523, 99] width 11 height 20
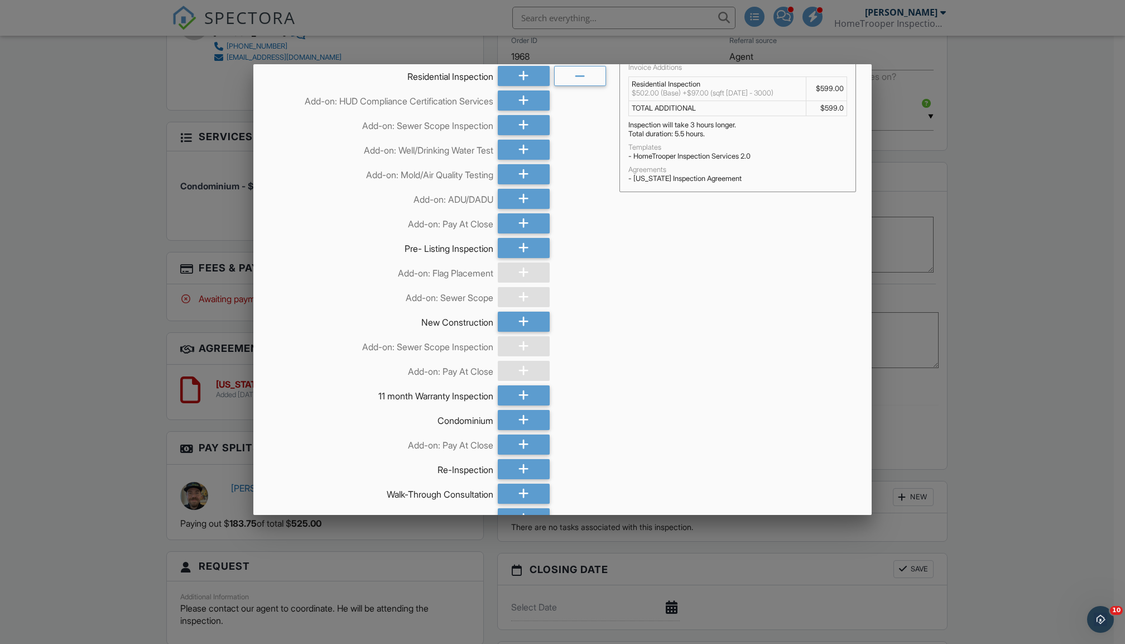
scroll to position [329, 0]
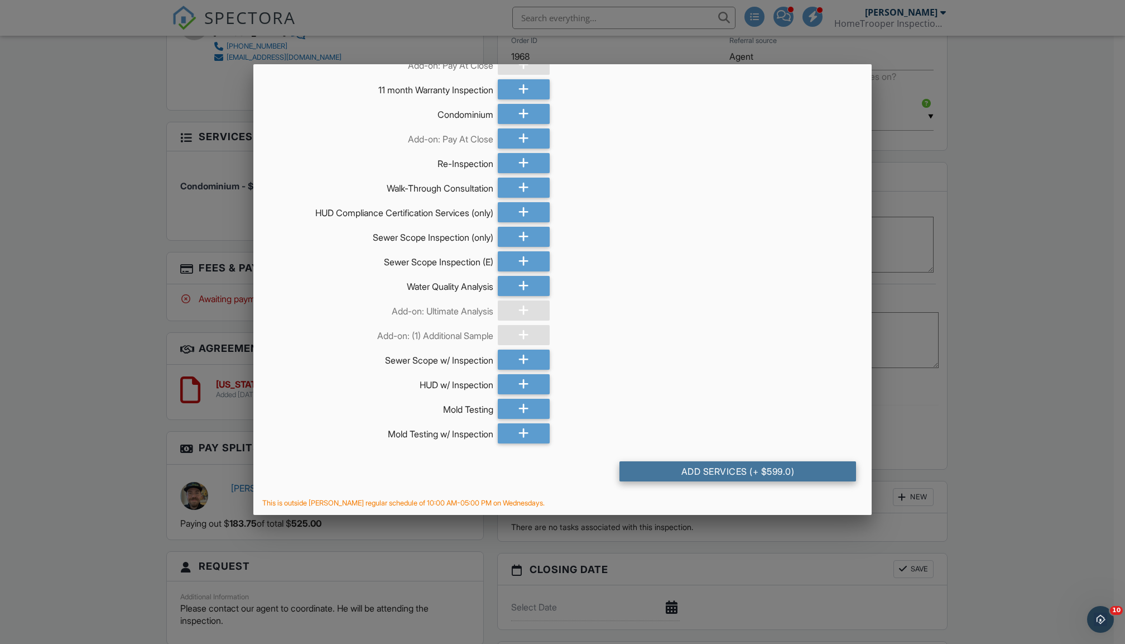
click at [697, 470] on div "Add Services (+ $599.0)" at bounding box center [738, 471] width 237 height 20
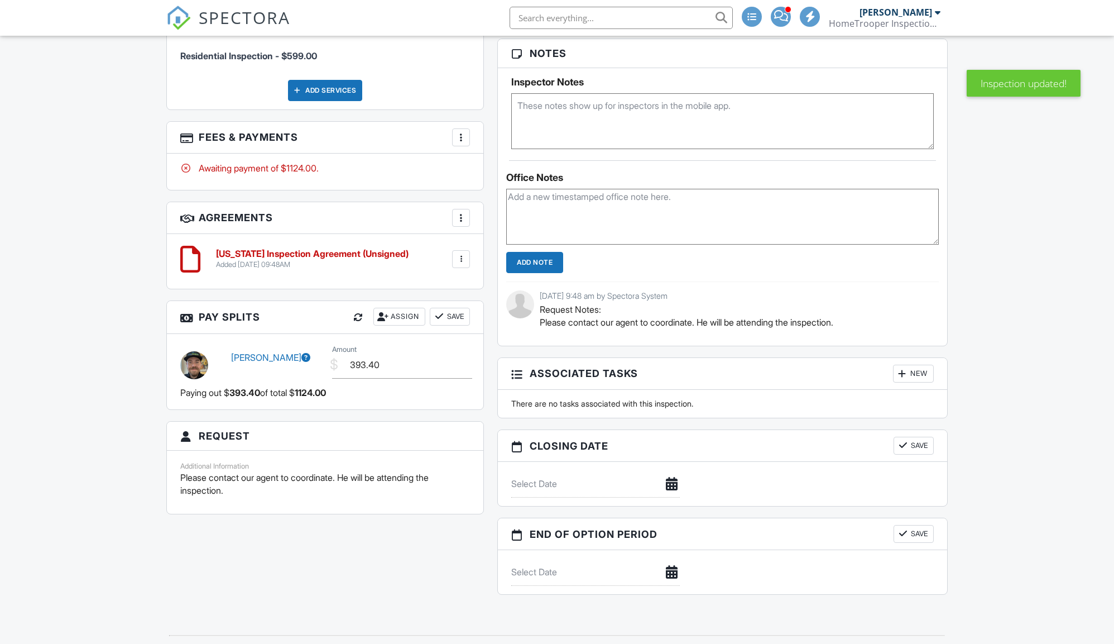
scroll to position [849, 0]
click at [463, 132] on div at bounding box center [460, 137] width 11 height 11
drag, startPoint x: 494, startPoint y: 153, endPoint x: 492, endPoint y: 160, distance: 7.6
click at [494, 157] on li "Edit Fees & Payments" at bounding box center [517, 171] width 117 height 28
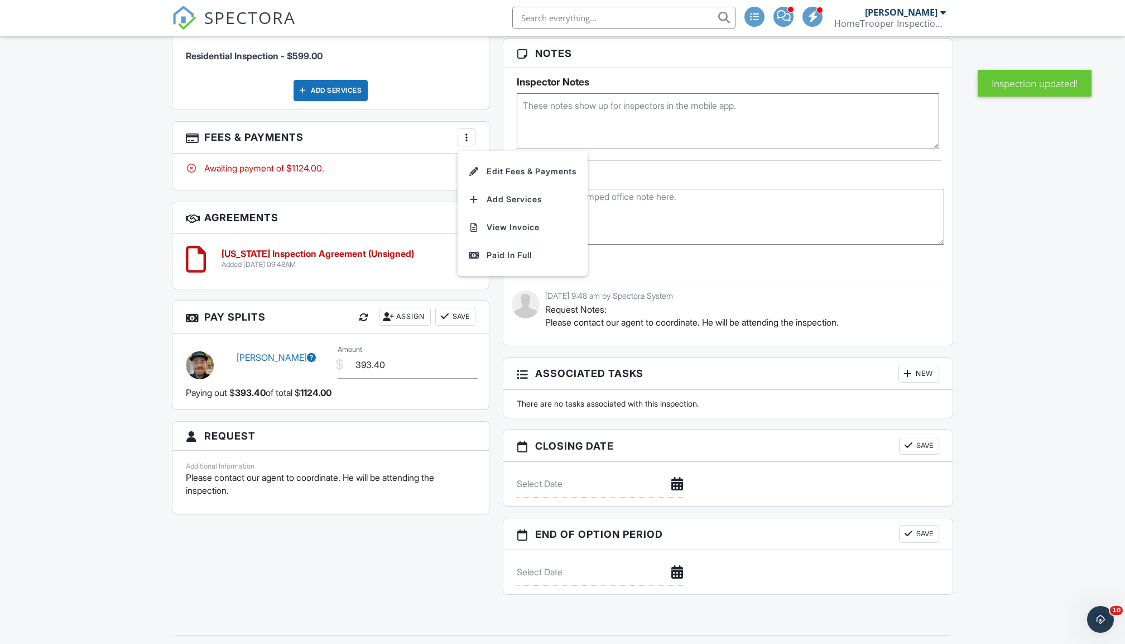
scroll to position [0, 0]
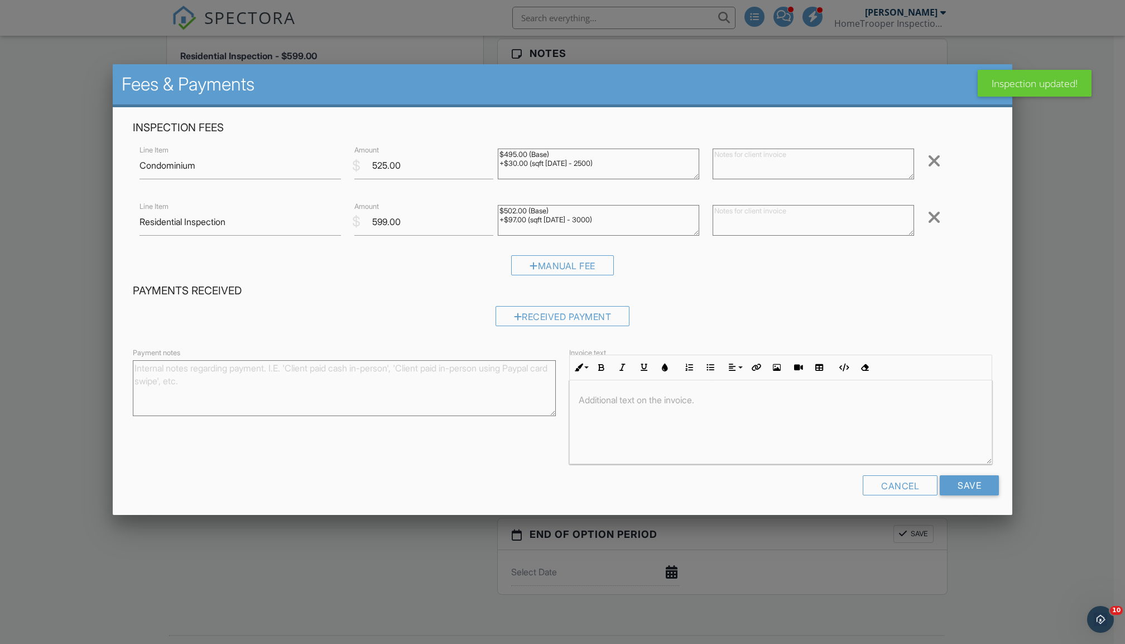
click at [934, 215] on div at bounding box center [934, 217] width 13 height 18
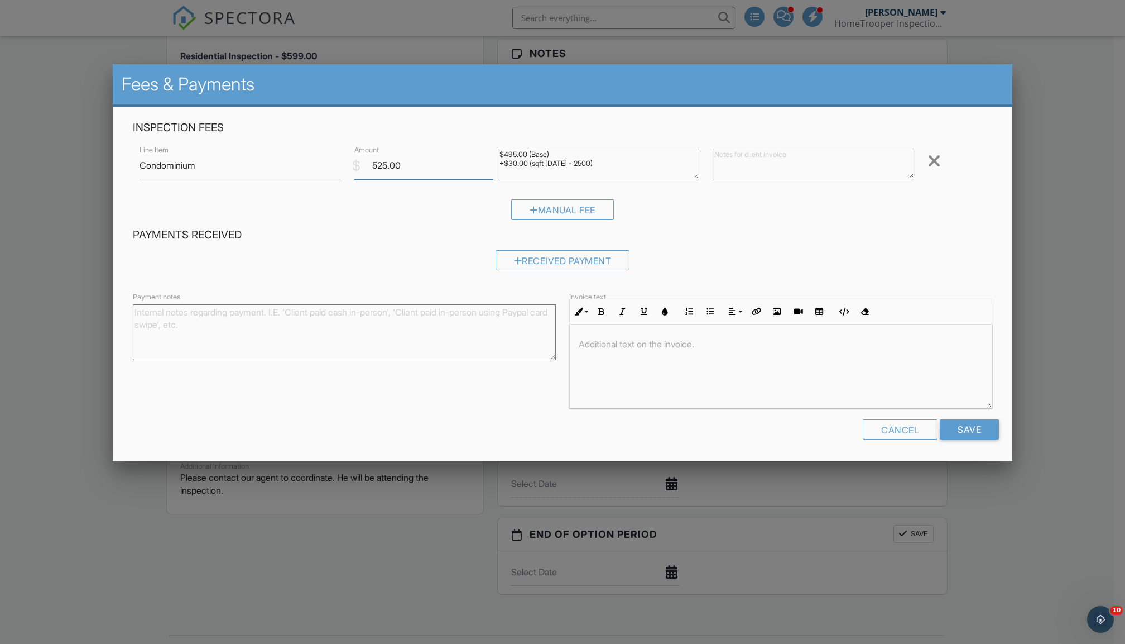
click at [384, 166] on input "525.00" at bounding box center [423, 165] width 139 height 27
type input "575.00"
drag, startPoint x: 607, startPoint y: 161, endPoint x: 481, endPoint y: 117, distance: 134.1
click at [477, 119] on div "Inspection Fees Line Item Condominium $ Amount 575.00 $495.00 (Base) +$30.00 (s…" at bounding box center [563, 284] width 900 height 354
click at [773, 235] on h4 "Payments Received" at bounding box center [563, 235] width 860 height 15
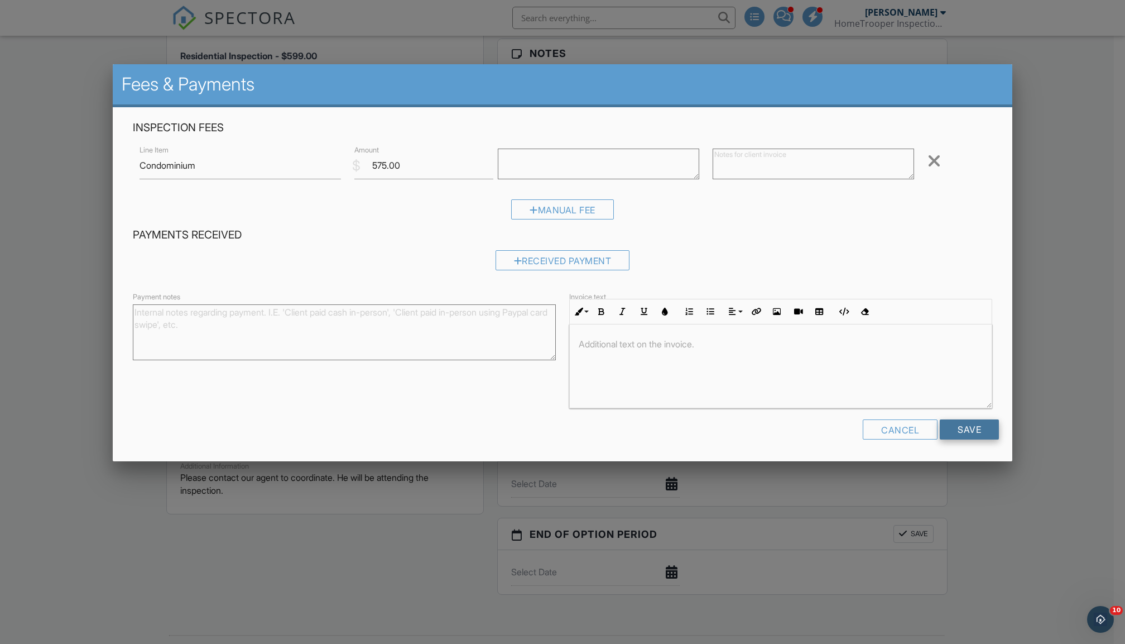
click at [958, 428] on input "Save" at bounding box center [969, 429] width 59 height 20
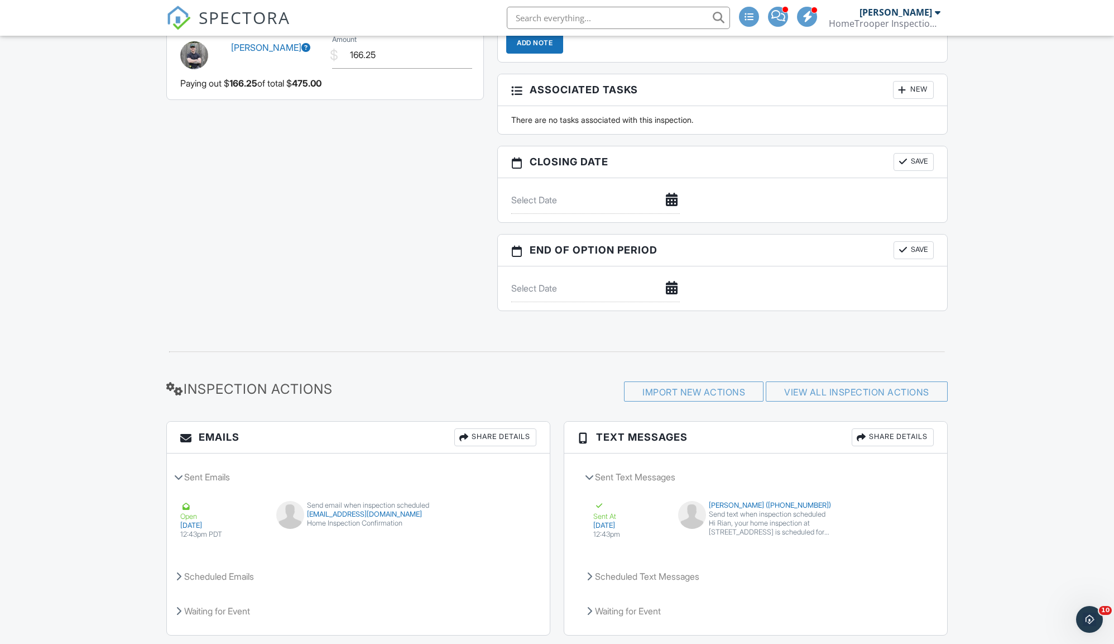
scroll to position [988, 0]
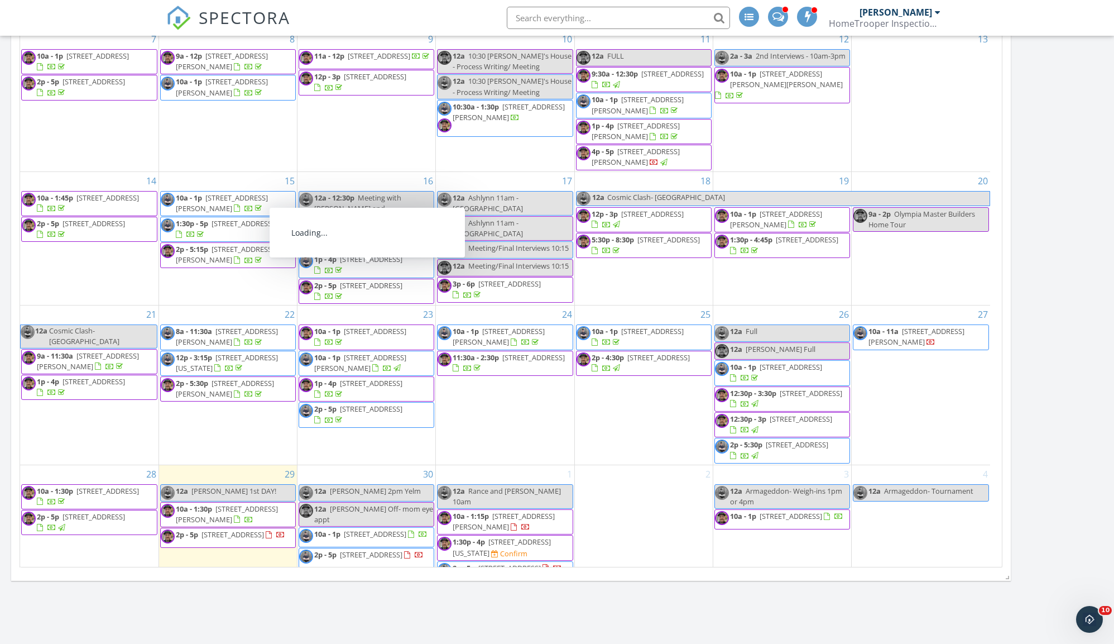
scroll to position [1137, 0]
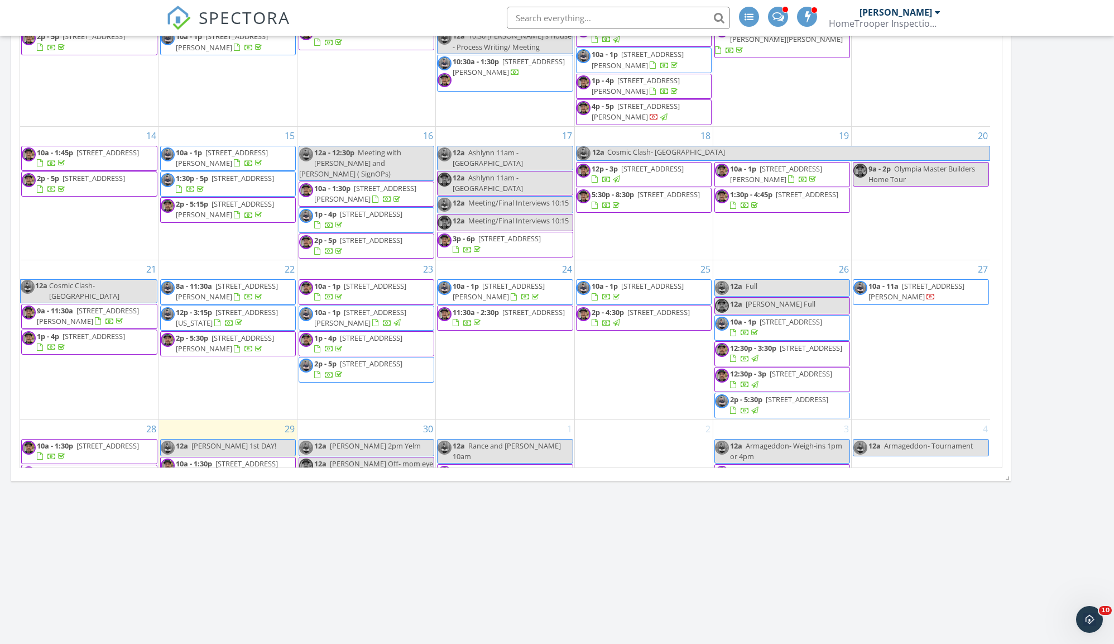
scroll to position [656, 0]
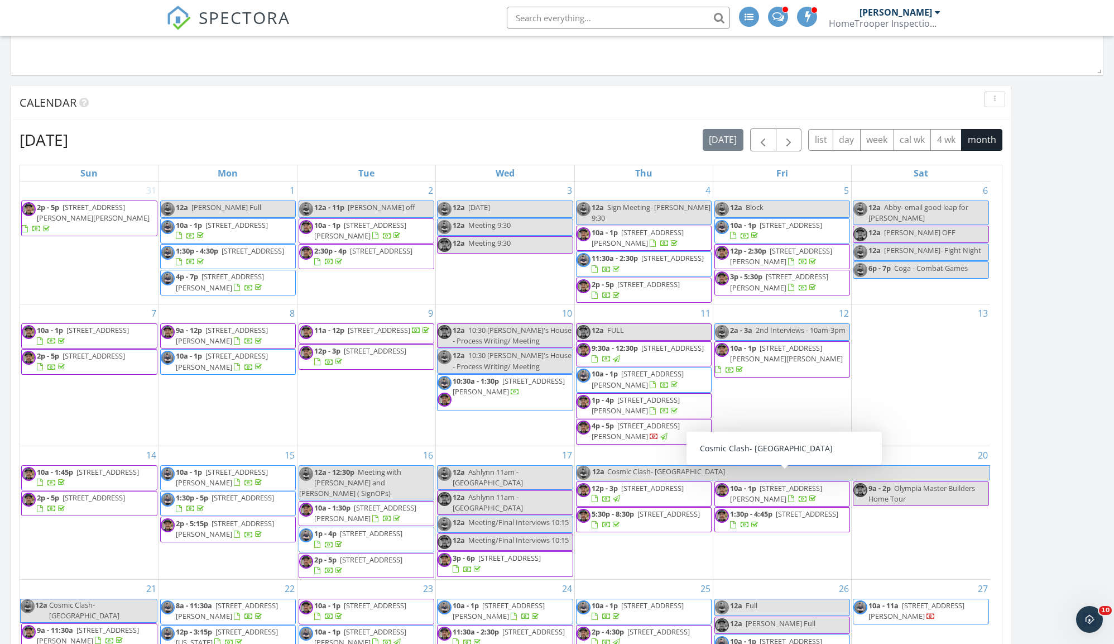
click at [784, 7] on div at bounding box center [785, 9] width 7 height 7
